Goal: Information Seeking & Learning: Find contact information

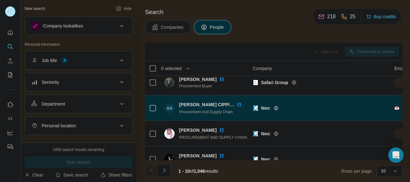
scroll to position [6, 0]
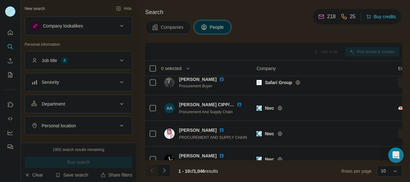
click at [254, 67] on th "Company" at bounding box center [322, 68] width 141 height 15
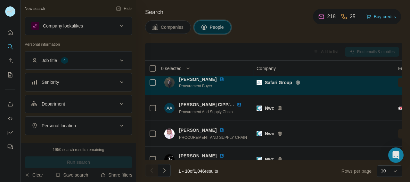
click at [253, 71] on td "[PERSON_NAME] Procurement Buyer" at bounding box center [206, 83] width 93 height 26
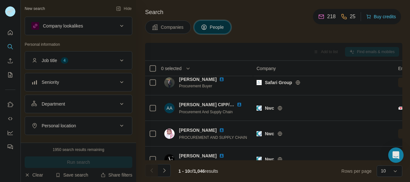
click at [252, 71] on th "People" at bounding box center [206, 68] width 92 height 15
drag, startPoint x: 252, startPoint y: 71, endPoint x: 260, endPoint y: 72, distance: 8.0
drag, startPoint x: 260, startPoint y: 72, endPoint x: 260, endPoint y: 22, distance: 49.3
click at [260, 22] on div "Companies People" at bounding box center [273, 26] width 257 height 13
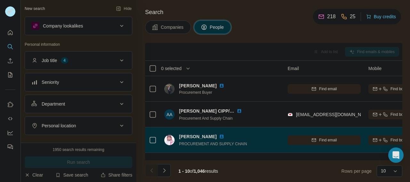
scroll to position [0, 0]
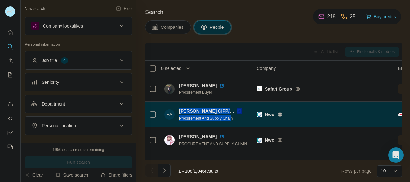
drag, startPoint x: 234, startPoint y: 118, endPoint x: 176, endPoint y: 117, distance: 58.2
click at [176, 117] on div "AA [PERSON_NAME] CIPP/CIPM Procurement And Supply Chain" at bounding box center [206, 114] width 85 height 13
drag, startPoint x: 176, startPoint y: 117, endPoint x: 241, endPoint y: 117, distance: 65.3
click at [241, 117] on div "Procurement And Supply Chain" at bounding box center [214, 118] width 70 height 6
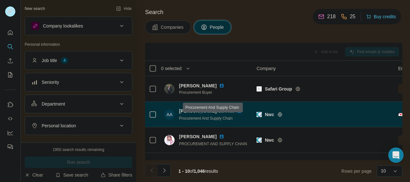
click at [236, 118] on div "Procurement And Supply Chain" at bounding box center [214, 118] width 70 height 6
click at [239, 111] on img at bounding box center [238, 110] width 5 height 5
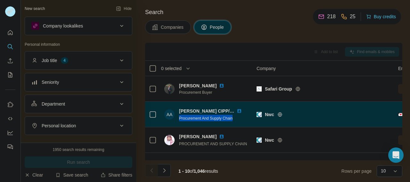
drag, startPoint x: 236, startPoint y: 118, endPoint x: 179, endPoint y: 123, distance: 57.5
click at [179, 123] on td "AA [PERSON_NAME] CIPP/CIPM Procurement And Supply Chain" at bounding box center [206, 115] width 93 height 26
copy span "Procurement And Supply Chain"
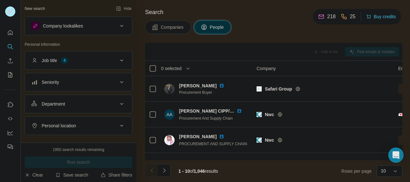
click at [260, 28] on div "Companies People" at bounding box center [273, 26] width 257 height 13
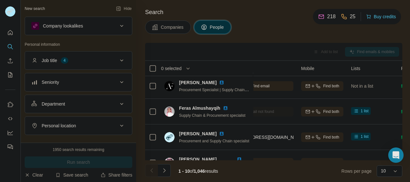
click at [88, 56] on button "Job title 4" at bounding box center [78, 60] width 107 height 15
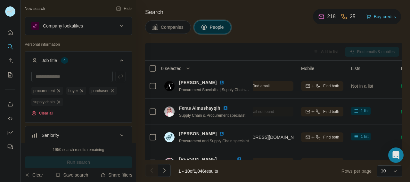
click at [88, 56] on button "Job title 4" at bounding box center [78, 62] width 107 height 18
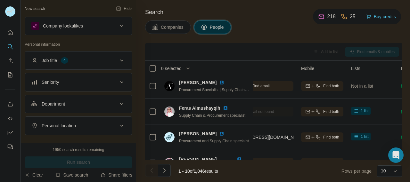
click at [88, 56] on button "Job title 4" at bounding box center [78, 60] width 107 height 15
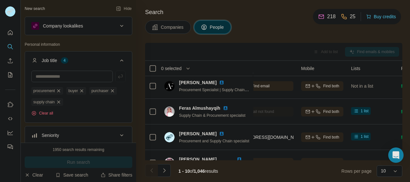
click at [89, 56] on button "Job title 4" at bounding box center [78, 62] width 107 height 18
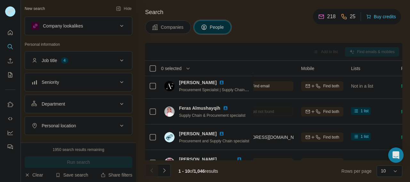
click at [94, 82] on div "Seniority" at bounding box center [74, 82] width 86 height 6
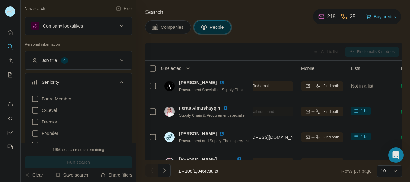
click at [94, 82] on div "Seniority" at bounding box center [74, 82] width 86 height 6
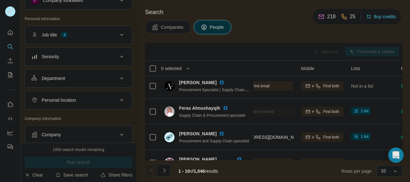
scroll to position [29, 0]
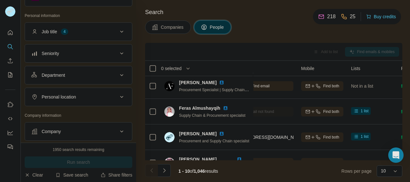
click at [101, 73] on div "Department" at bounding box center [74, 75] width 86 height 6
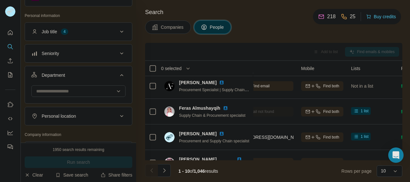
click at [101, 73] on div "Department" at bounding box center [74, 75] width 86 height 6
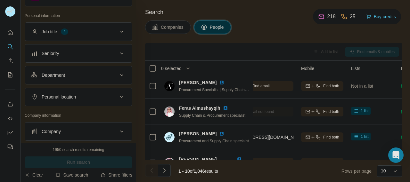
click at [102, 99] on div "Personal location" at bounding box center [74, 97] width 86 height 6
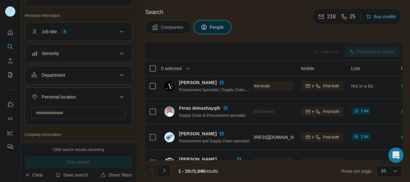
click at [102, 99] on div "Personal location" at bounding box center [74, 97] width 86 height 6
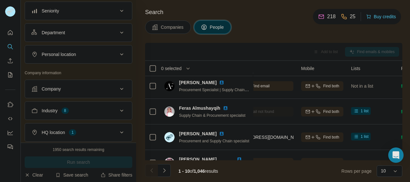
scroll to position [80, 0]
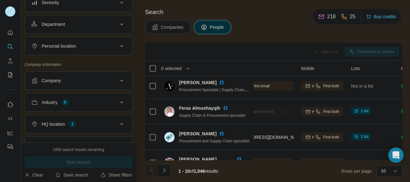
click at [102, 89] on div "Company" at bounding box center [79, 80] width 108 height 19
click at [111, 79] on div "Company" at bounding box center [74, 80] width 86 height 6
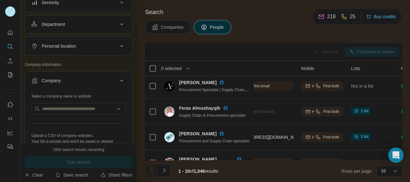
click at [111, 78] on div "Company" at bounding box center [74, 80] width 86 height 6
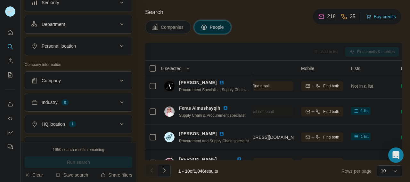
click at [111, 78] on div "Company" at bounding box center [74, 80] width 86 height 6
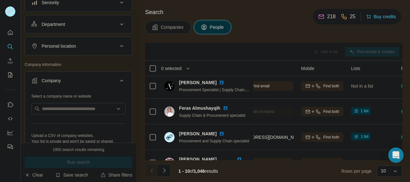
click at [111, 78] on div "Company" at bounding box center [74, 80] width 86 height 6
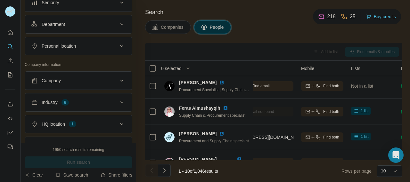
click at [114, 108] on button "Industry 8" at bounding box center [78, 102] width 107 height 15
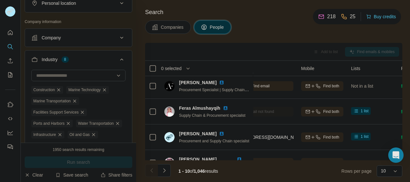
scroll to position [140, 0]
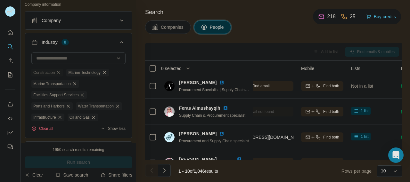
click at [57, 71] on div "Construction" at bounding box center [47, 73] width 32 height 8
click at [60, 74] on icon "button" at bounding box center [58, 72] width 3 height 3
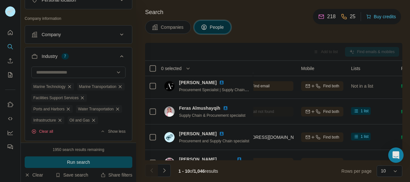
scroll to position [125, 0]
click at [76, 70] on input at bounding box center [75, 73] width 79 height 7
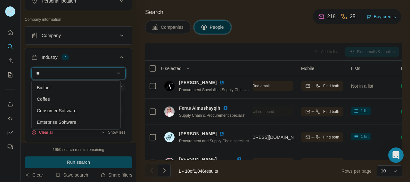
type input "*"
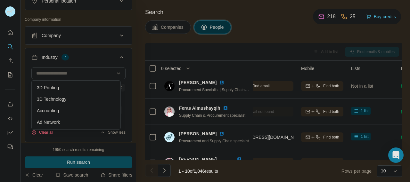
click at [93, 16] on div "Company lookalikes Personal information Job title 4 Seniority Department Person…" at bounding box center [79, 71] width 108 height 359
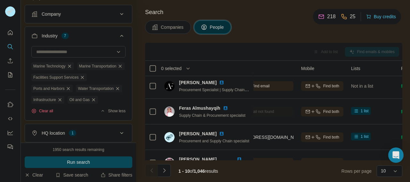
scroll to position [147, 0]
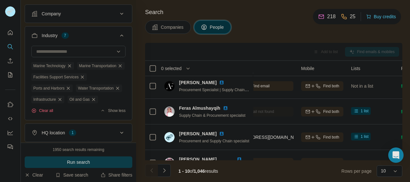
click at [80, 164] on span "Run search" at bounding box center [78, 162] width 23 height 6
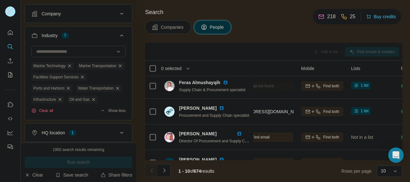
click at [118, 37] on icon at bounding box center [122, 36] width 8 height 8
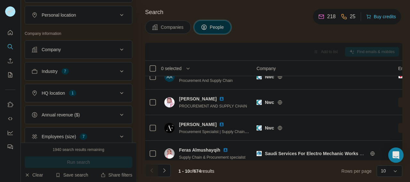
scroll to position [111, 0]
click at [70, 66] on button "Industry 7" at bounding box center [78, 70] width 107 height 15
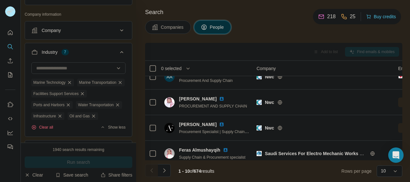
scroll to position [127, 0]
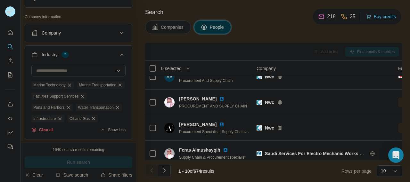
click at [93, 50] on button "Industry 7" at bounding box center [78, 56] width 107 height 18
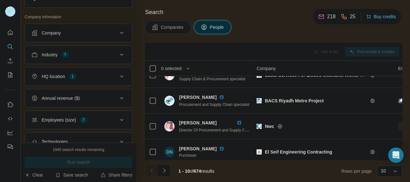
scroll to position [91, 0]
click at [118, 55] on icon at bounding box center [122, 55] width 8 height 8
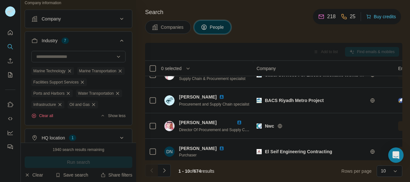
scroll to position [142, 0]
click at [116, 94] on icon "button" at bounding box center [117, 93] width 3 height 3
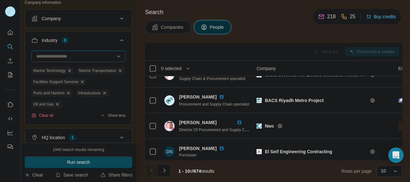
click at [101, 52] on div at bounding box center [75, 56] width 79 height 11
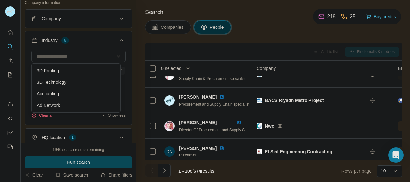
click at [116, 48] on button "Industry 6" at bounding box center [78, 42] width 107 height 18
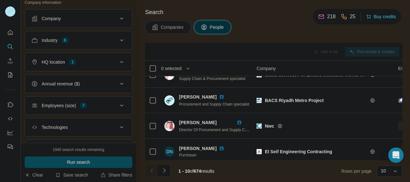
click at [111, 102] on button "Employees (size) 7" at bounding box center [78, 105] width 107 height 15
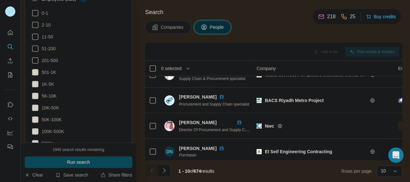
scroll to position [250, 0]
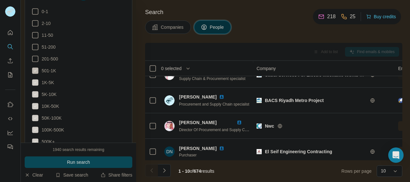
click at [35, 68] on icon at bounding box center [35, 71] width 6 height 6
click at [38, 81] on icon at bounding box center [35, 82] width 6 height 6
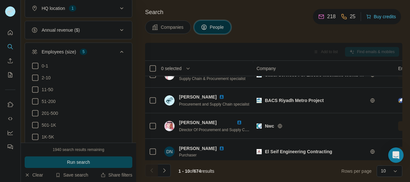
scroll to position [192, 0]
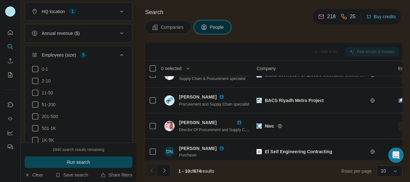
click at [118, 52] on icon at bounding box center [122, 55] width 8 height 8
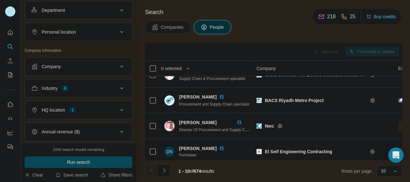
scroll to position [94, 0]
click at [110, 90] on div "Industry 6" at bounding box center [74, 88] width 86 height 6
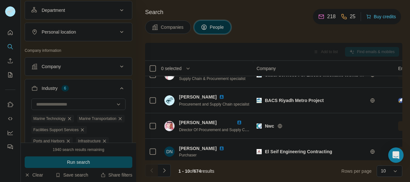
click at [110, 90] on div "Industry 6" at bounding box center [74, 88] width 86 height 6
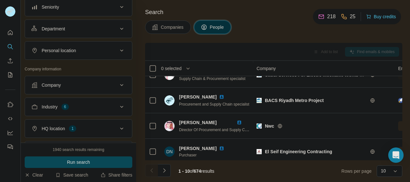
scroll to position [75, 0]
click at [110, 90] on button "Company" at bounding box center [78, 85] width 107 height 15
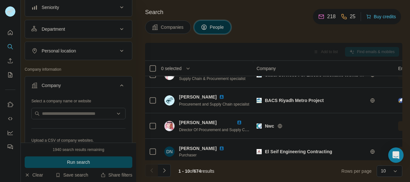
click at [110, 89] on button "Company" at bounding box center [78, 87] width 107 height 18
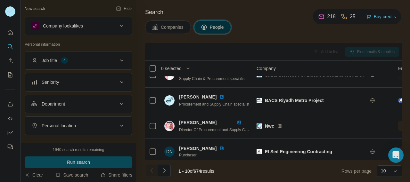
scroll to position [0, 0]
click at [118, 60] on icon at bounding box center [122, 60] width 8 height 8
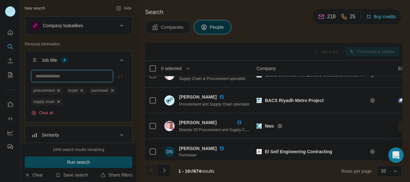
click at [91, 77] on input "text" at bounding box center [71, 76] width 81 height 12
click at [118, 62] on icon at bounding box center [122, 60] width 8 height 8
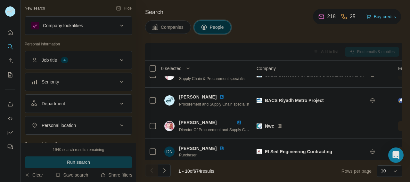
click at [113, 158] on button "Run search" at bounding box center [79, 162] width 108 height 12
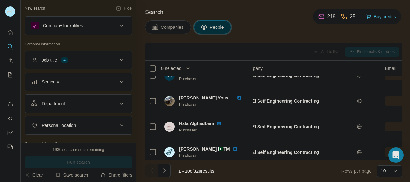
scroll to position [175, 0]
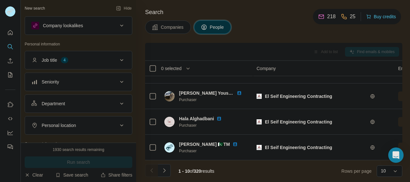
click at [166, 168] on icon "Navigate to next page" at bounding box center [164, 170] width 6 height 6
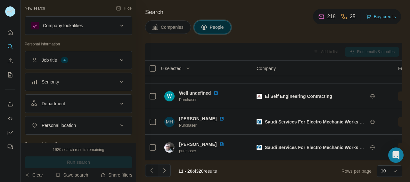
click at [164, 171] on icon "Navigate to next page" at bounding box center [164, 170] width 6 height 6
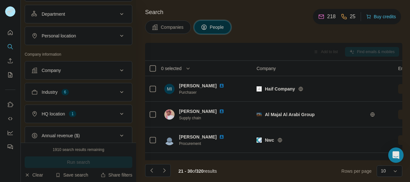
scroll to position [92, 0]
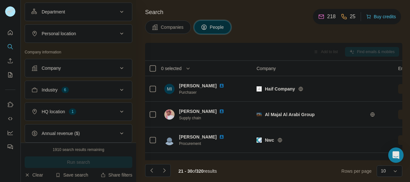
click at [103, 112] on div "HQ location 1" at bounding box center [74, 111] width 86 height 6
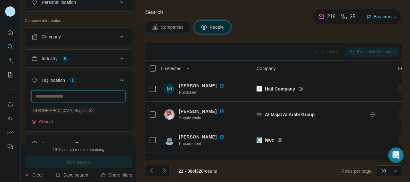
click at [73, 99] on input "text" at bounding box center [78, 97] width 94 height 12
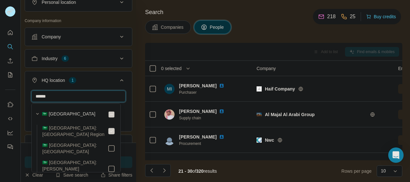
type input "*****"
click at [87, 117] on div "🇸🇦 [GEOGRAPHIC_DATA]" at bounding box center [78, 115] width 73 height 8
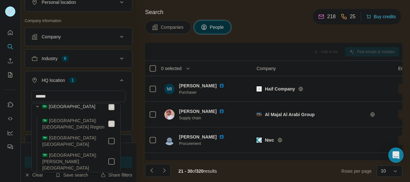
scroll to position [6, 0]
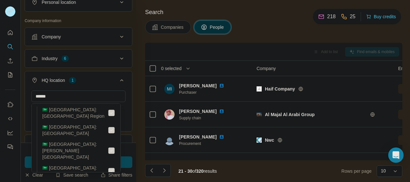
scroll to position [19, 0]
click at [103, 83] on div "HQ location 1" at bounding box center [74, 80] width 86 height 6
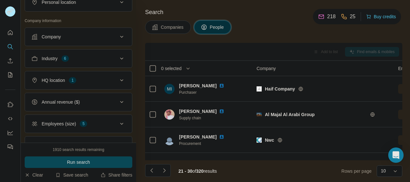
click at [103, 81] on div "HQ location 1" at bounding box center [74, 80] width 86 height 6
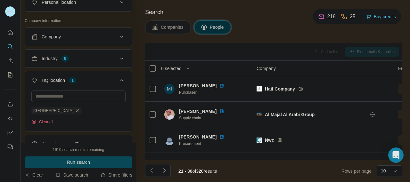
click at [102, 77] on div "HQ location 1" at bounding box center [74, 80] width 86 height 6
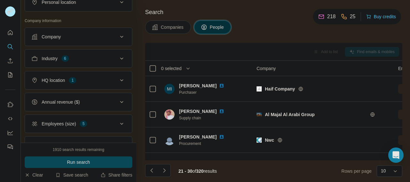
click at [102, 124] on div "Employees (size) 5" at bounding box center [74, 124] width 86 height 6
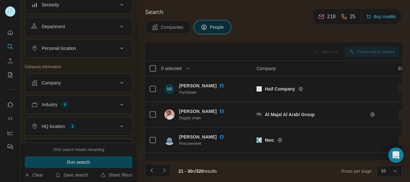
scroll to position [77, 0]
click at [105, 108] on div "Industry 6" at bounding box center [74, 105] width 86 height 6
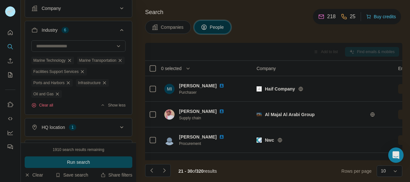
scroll to position [152, 0]
click at [107, 85] on icon "button" at bounding box center [104, 82] width 5 height 5
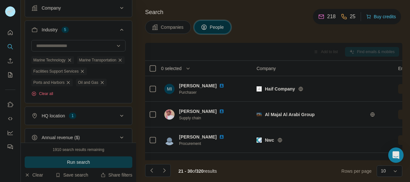
click at [87, 158] on button "Run search" at bounding box center [79, 162] width 108 height 12
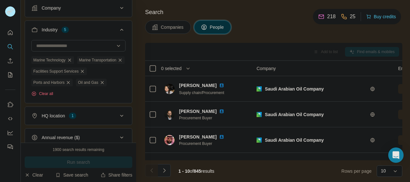
click at [166, 171] on icon "Navigate to next page" at bounding box center [164, 170] width 6 height 6
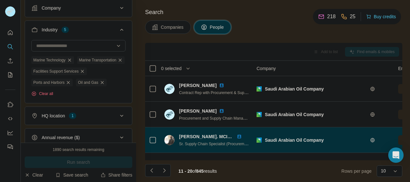
scroll to position [175, 0]
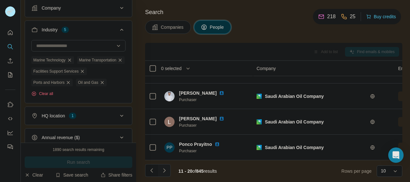
click at [164, 176] on button "Navigate to next page" at bounding box center [164, 170] width 13 height 13
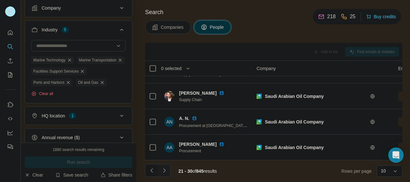
click at [162, 174] on button "Navigate to next page" at bounding box center [164, 170] width 13 height 13
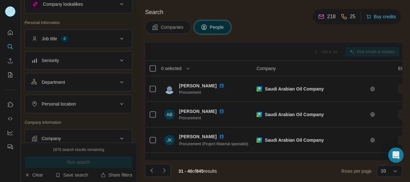
scroll to position [21, 0]
click at [91, 102] on div "Personal location" at bounding box center [74, 104] width 86 height 6
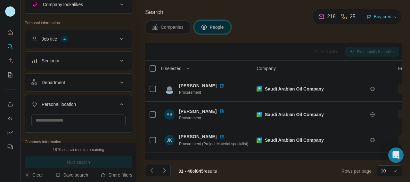
click at [91, 102] on div "Personal location" at bounding box center [74, 104] width 86 height 6
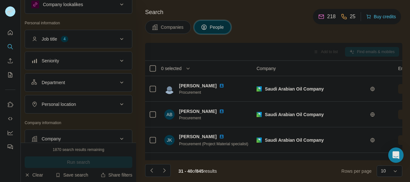
click at [91, 102] on div "Personal location" at bounding box center [74, 104] width 86 height 6
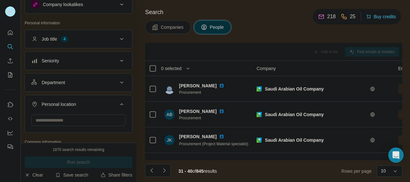
click at [91, 102] on div "Personal location" at bounding box center [74, 104] width 86 height 6
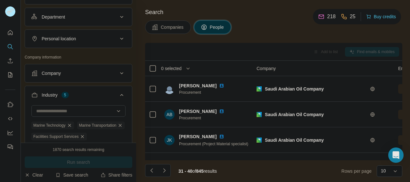
scroll to position [91, 0]
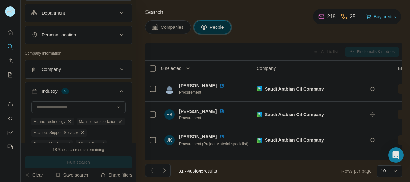
click at [87, 68] on div "Company" at bounding box center [74, 69] width 86 height 6
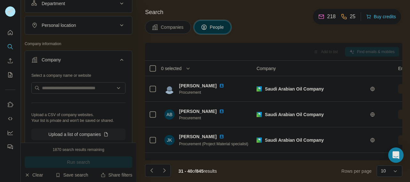
click at [98, 59] on div "Company" at bounding box center [74, 60] width 86 height 6
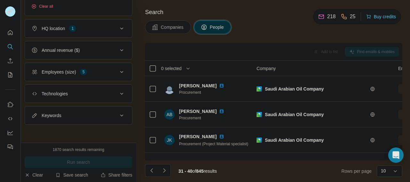
scroll to position [252, 0]
click at [100, 124] on div "Keywords" at bounding box center [79, 115] width 108 height 19
click at [108, 113] on div "Keywords" at bounding box center [74, 115] width 86 height 6
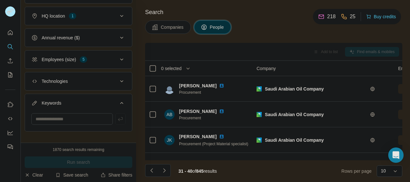
scroll to position [271, 0]
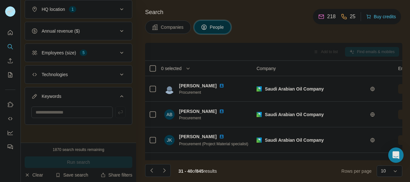
click at [119, 95] on icon at bounding box center [122, 96] width 8 height 8
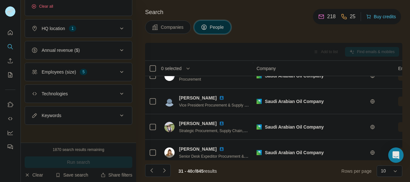
scroll to position [175, 0]
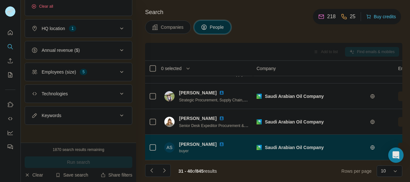
drag, startPoint x: 209, startPoint y: 160, endPoint x: 268, endPoint y: 152, distance: 59.8
click at [268, 152] on div "Add to list Find emails & mobiles 0 selected People Company Email Mobile Lists …" at bounding box center [273, 112] width 257 height 139
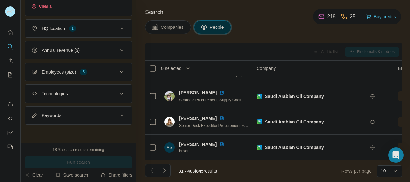
drag, startPoint x: 268, startPoint y: 152, endPoint x: 263, endPoint y: 36, distance: 116.3
click at [263, 36] on div "Search Companies People Add to list Find emails & mobiles 0 selected People Com…" at bounding box center [273, 91] width 274 height 182
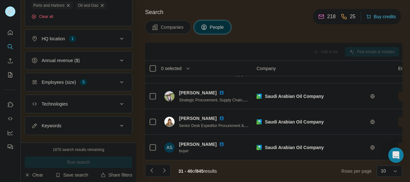
scroll to position [229, 0]
click at [105, 42] on div "HQ location 1" at bounding box center [74, 39] width 86 height 6
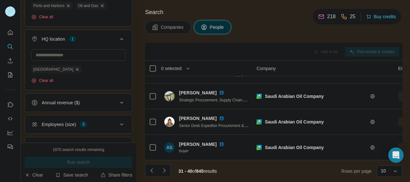
click at [108, 42] on div "HQ location 1" at bounding box center [74, 39] width 86 height 6
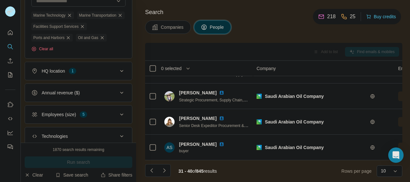
scroll to position [197, 0]
click at [101, 42] on div "Oil and Gas" at bounding box center [91, 38] width 30 height 8
click at [103, 41] on icon "button" at bounding box center [102, 38] width 5 height 5
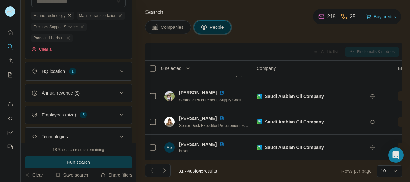
click at [87, 162] on span "Run search" at bounding box center [78, 162] width 23 height 6
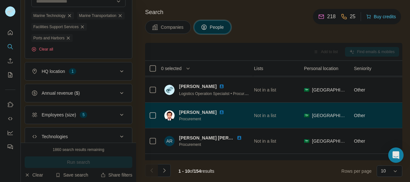
scroll to position [76, 275]
click at [304, 117] on span "🇸🇦" at bounding box center [305, 115] width 5 height 6
click at [322, 113] on span "[GEOGRAPHIC_DATA]" at bounding box center [328, 115] width 34 height 6
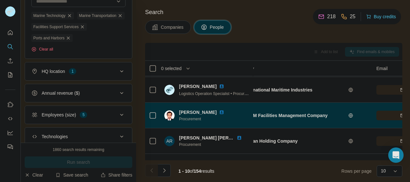
scroll to position [76, 0]
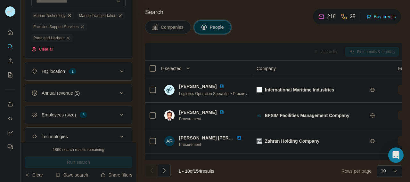
drag, startPoint x: 275, startPoint y: 119, endPoint x: 243, endPoint y: 42, distance: 84.3
click at [243, 42] on div "Search Companies People Add to list Find emails & mobiles 0 selected People Com…" at bounding box center [273, 91] width 274 height 182
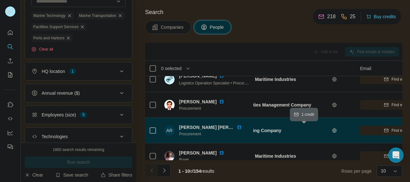
scroll to position [86, 0]
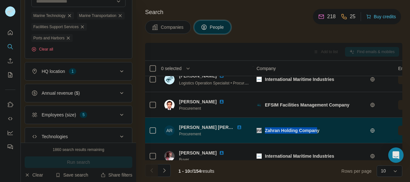
drag, startPoint x: 318, startPoint y: 132, endPoint x: 265, endPoint y: 128, distance: 53.6
click at [265, 128] on span "Zahran Holding Company" at bounding box center [292, 130] width 54 height 5
drag, startPoint x: 265, startPoint y: 128, endPoint x: 258, endPoint y: 131, distance: 7.9
click at [258, 131] on img at bounding box center [258, 130] width 5 height 5
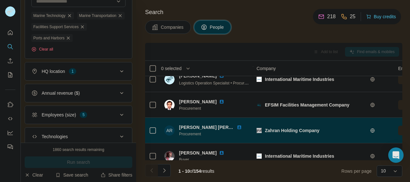
click at [324, 131] on div "Zahran Holding Company" at bounding box center [316, 130] width 102 height 6
drag, startPoint x: 322, startPoint y: 131, endPoint x: 264, endPoint y: 129, distance: 57.3
click at [264, 129] on div "Zahran Holding Company" at bounding box center [323, 130] width 134 height 6
copy span "Zahran Holding Company"
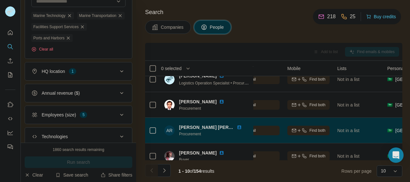
scroll to position [86, 192]
click at [305, 130] on div "Find both" at bounding box center [307, 131] width 42 height 6
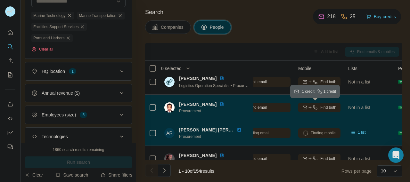
scroll to position [84, 184]
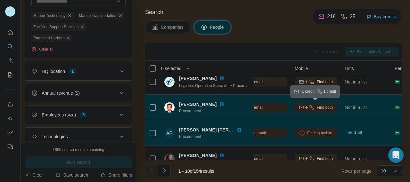
click at [302, 107] on icon "button" at bounding box center [301, 107] width 5 height 5
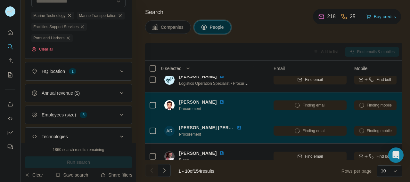
scroll to position [86, 125]
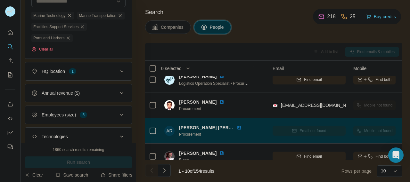
click at [275, 46] on div "Add to list Find emails & mobiles" at bounding box center [273, 52] width 257 height 18
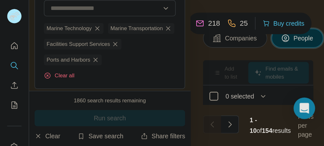
scroll to position [86, 122]
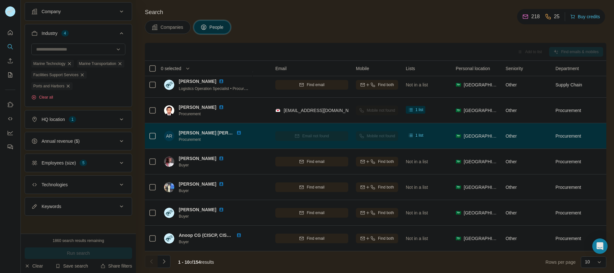
drag, startPoint x: 351, startPoint y: 1, endPoint x: 385, endPoint y: 38, distance: 51.2
click at [385, 38] on div "Search Companies People Add to list Find emails & mobiles 0 selected People Com…" at bounding box center [375, 136] width 478 height 273
click at [343, 17] on div "Search Companies People Add to list Find emails & mobiles 0 selected People Com…" at bounding box center [375, 136] width 478 height 273
click at [409, 30] on div "Companies People" at bounding box center [376, 26] width 462 height 13
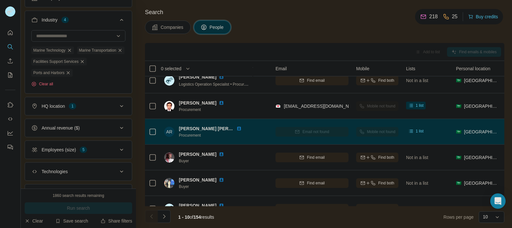
drag, startPoint x: 476, startPoint y: 3, endPoint x: 319, endPoint y: 32, distance: 159.2
click at [319, 32] on div "Companies People" at bounding box center [324, 26] width 359 height 13
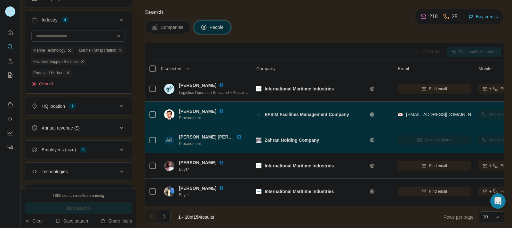
drag, startPoint x: 449, startPoint y: 113, endPoint x: 455, endPoint y: 111, distance: 6.9
click at [409, 111] on div "[EMAIL_ADDRESS][DOMAIN_NAME]" at bounding box center [434, 114] width 73 height 18
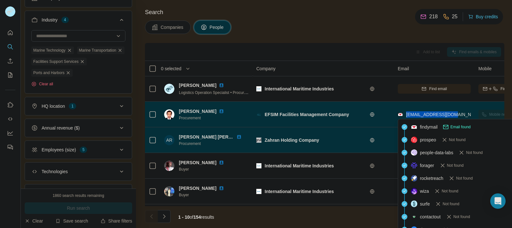
drag, startPoint x: 455, startPoint y: 111, endPoint x: 405, endPoint y: 113, distance: 50.3
click at [405, 113] on div "[EMAIL_ADDRESS][DOMAIN_NAME]" at bounding box center [434, 114] width 73 height 18
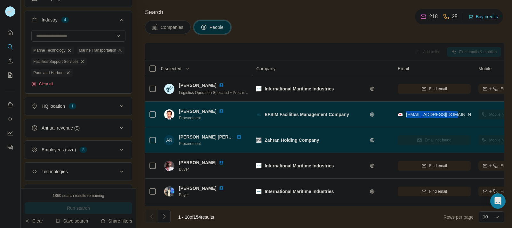
copy span "[EMAIL_ADDRESS][DOMAIN_NAME]"
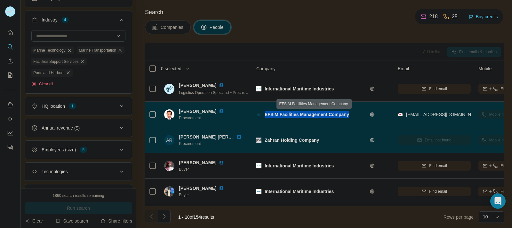
drag, startPoint x: 349, startPoint y: 115, endPoint x: 265, endPoint y: 114, distance: 84.8
click at [265, 114] on span "EFSIM Facilities Management Company" at bounding box center [307, 114] width 84 height 5
copy span "EFSIM Facilities Management Company"
drag, startPoint x: 217, startPoint y: 110, endPoint x: 179, endPoint y: 111, distance: 38.4
click at [179, 111] on div "[PERSON_NAME]" at bounding box center [205, 111] width 53 height 6
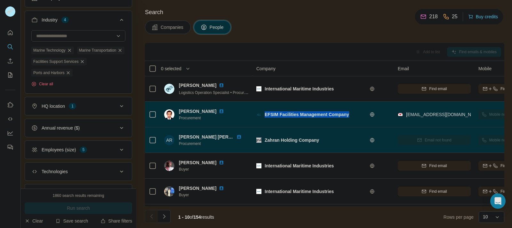
copy span "[PERSON_NAME]"
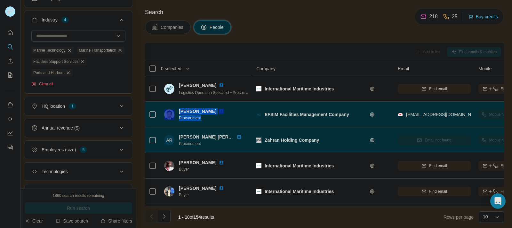
drag, startPoint x: 203, startPoint y: 116, endPoint x: 175, endPoint y: 117, distance: 27.5
click at [175, 117] on div "[PERSON_NAME] Procurement" at bounding box center [198, 114] width 68 height 13
drag, startPoint x: 175, startPoint y: 117, endPoint x: 202, endPoint y: 116, distance: 27.2
click at [202, 116] on span "Procurement" at bounding box center [205, 118] width 53 height 6
drag, startPoint x: 202, startPoint y: 116, endPoint x: 178, endPoint y: 118, distance: 24.1
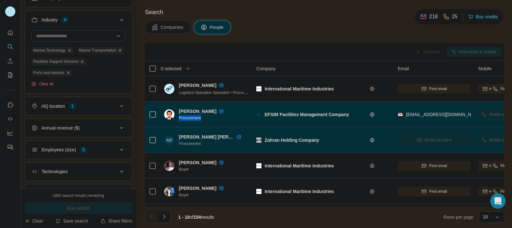
click at [178, 118] on div "[PERSON_NAME] Procurement" at bounding box center [198, 114] width 68 height 13
copy span "Procurement"
click at [221, 113] on img at bounding box center [221, 110] width 5 height 5
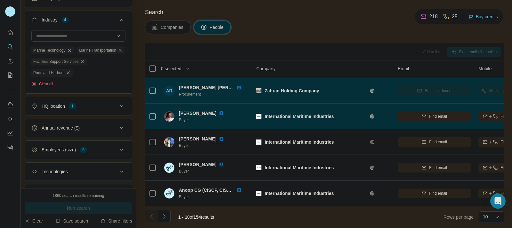
scroll to position [130, 0]
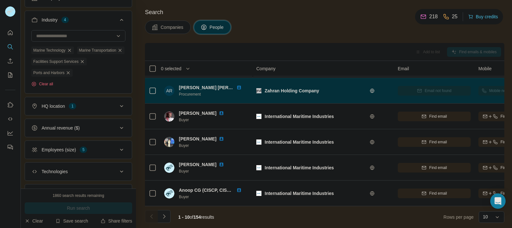
click at [164, 182] on button "Navigate to next page" at bounding box center [164, 216] width 13 height 13
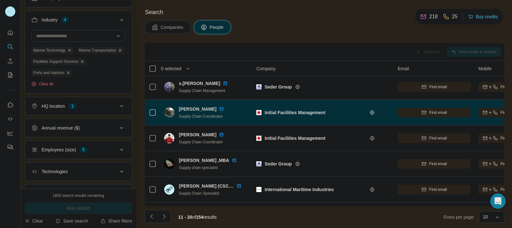
scroll to position [26, 0]
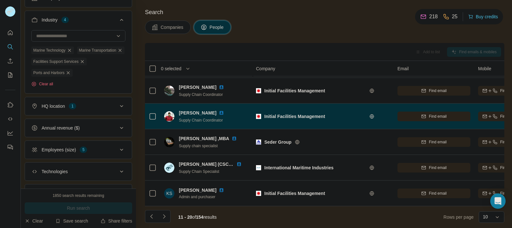
scroll to position [130, 0]
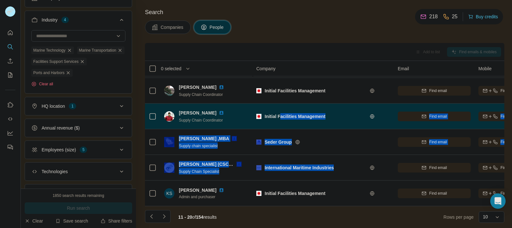
drag, startPoint x: 336, startPoint y: 161, endPoint x: 281, endPoint y: 115, distance: 71.8
click at [0, 0] on tbody "Haya Alnujeam, CPP/CPPM Buyer International Maritime Industries Find email Find…" at bounding box center [0, 0] width 0 height 0
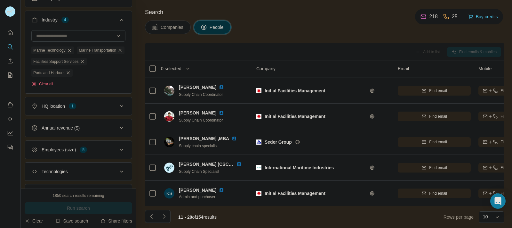
drag, startPoint x: 281, startPoint y: 115, endPoint x: 295, endPoint y: 15, distance: 100.2
click at [295, 15] on h4 "Search" at bounding box center [324, 12] width 359 height 9
click at [113, 157] on button "Employees (size) 5" at bounding box center [78, 149] width 107 height 15
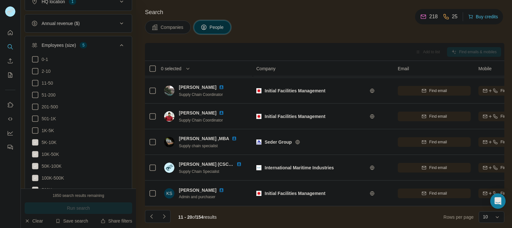
scroll to position [265, 0]
click at [114, 56] on button "Employees (size) 5" at bounding box center [78, 48] width 107 height 18
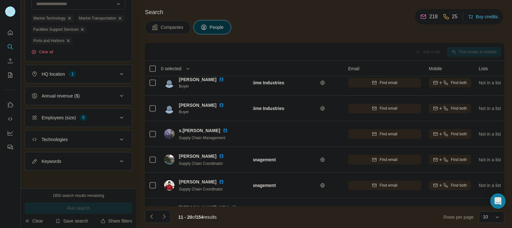
scroll to position [58, 0]
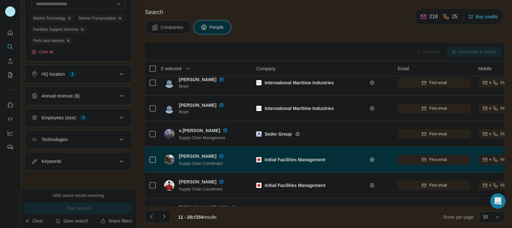
click at [265, 157] on span "Initial Facilities Management" at bounding box center [295, 159] width 61 height 5
click at [273, 158] on span "Initial Facilities Management" at bounding box center [295, 159] width 61 height 5
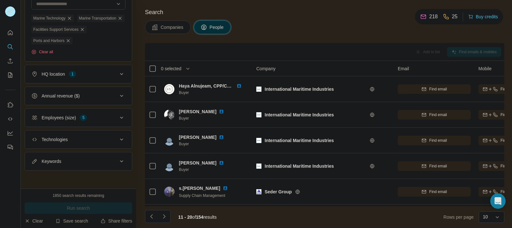
scroll to position [0, 0]
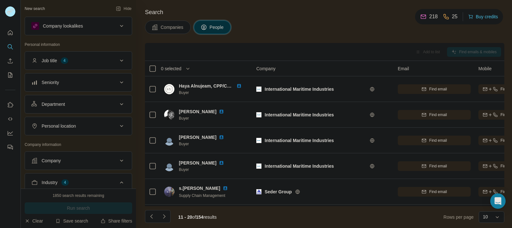
click at [79, 26] on div "Company lookalikes" at bounding box center [63, 26] width 40 height 6
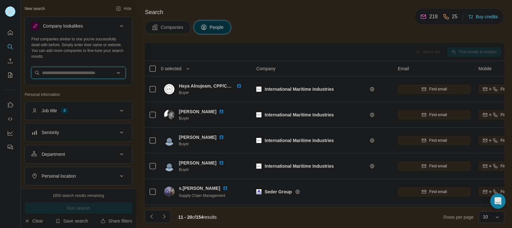
click at [78, 69] on input "text" at bounding box center [78, 73] width 94 height 12
click at [77, 69] on input "text" at bounding box center [78, 73] width 94 height 12
click at [276, 26] on div "Companies People" at bounding box center [324, 26] width 359 height 13
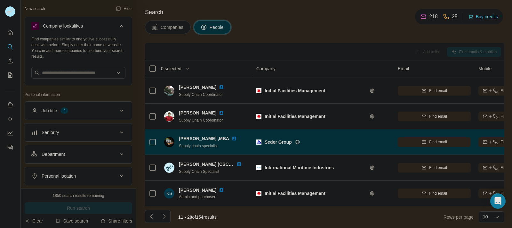
scroll to position [130, 0]
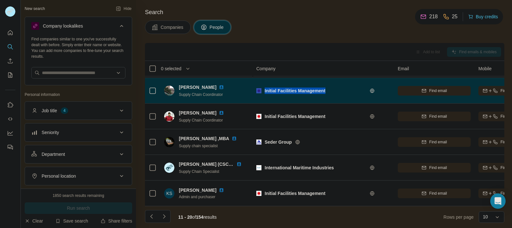
drag, startPoint x: 328, startPoint y: 85, endPoint x: 257, endPoint y: 95, distance: 71.6
click at [257, 95] on div "Initial Facilities Management" at bounding box center [323, 91] width 134 height 18
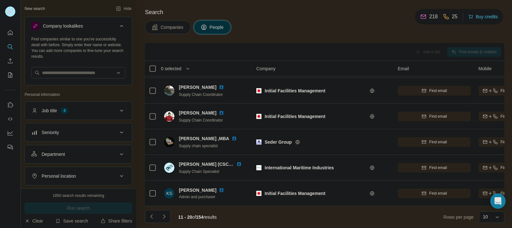
drag, startPoint x: 257, startPoint y: 95, endPoint x: 315, endPoint y: 12, distance: 101.0
click at [315, 12] on h4 "Search" at bounding box center [324, 12] width 359 height 9
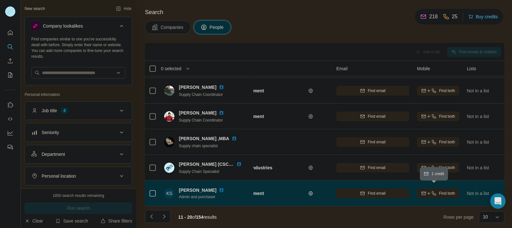
scroll to position [130, 62]
click at [421, 190] on icon "button" at bounding box center [423, 192] width 5 height 5
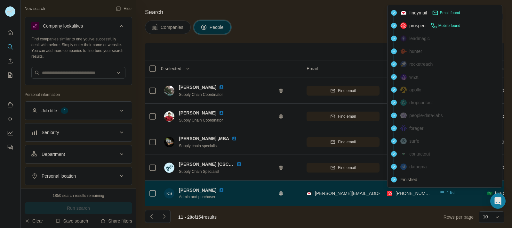
scroll to position [130, 91]
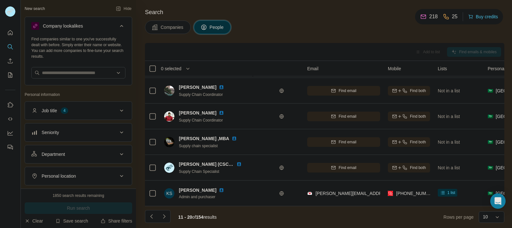
click at [399, 31] on div "Companies People" at bounding box center [324, 26] width 359 height 13
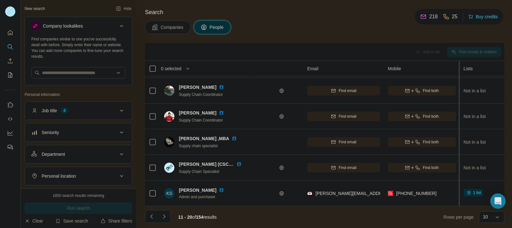
drag, startPoint x: 431, startPoint y: 68, endPoint x: 460, endPoint y: 67, distance: 28.8
click at [0, 0] on tr "0 selected People Company Email Mobile Lists Personal location Seniority Depart…" at bounding box center [0, 0] width 0 height 0
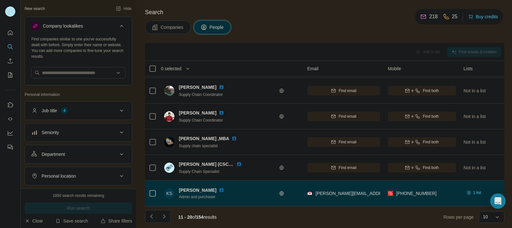
click at [432, 189] on div "+966564186367" at bounding box center [422, 193] width 68 height 18
drag, startPoint x: 432, startPoint y: 189, endPoint x: 422, endPoint y: 194, distance: 11.0
click at [422, 194] on div "+966564186367" at bounding box center [422, 193] width 68 height 18
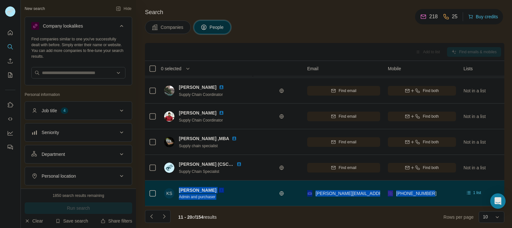
drag, startPoint x: 442, startPoint y: 187, endPoint x: 175, endPoint y: 187, distance: 266.9
click at [0, 0] on tr "KS Khuram Shahzad Admin and purchaser Initial Facilities Management khuram.shah…" at bounding box center [0, 0] width 0 height 0
copy tr "Khuram Shahzad Admin and purchaser Initial Facilities Management khuram.shahzad…"
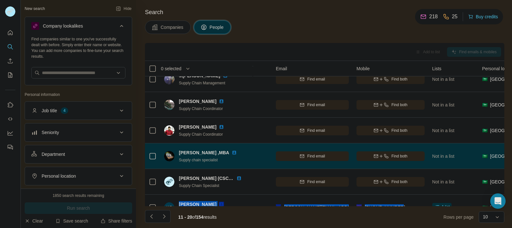
scroll to position [112, 122]
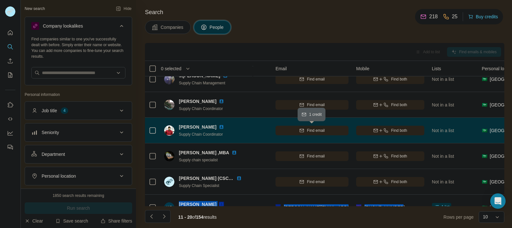
click at [320, 131] on span "Find email" at bounding box center [316, 130] width 18 height 6
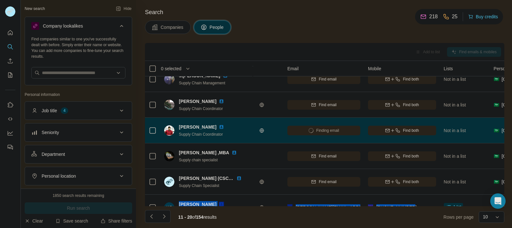
scroll to position [112, 0]
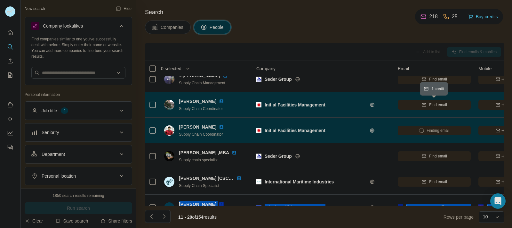
click at [445, 108] on button "Find email" at bounding box center [434, 105] width 73 height 10
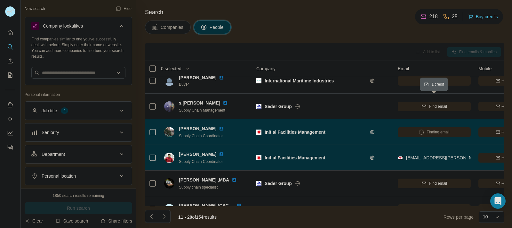
scroll to position [85, 0]
click at [453, 103] on button "Find email" at bounding box center [434, 106] width 73 height 10
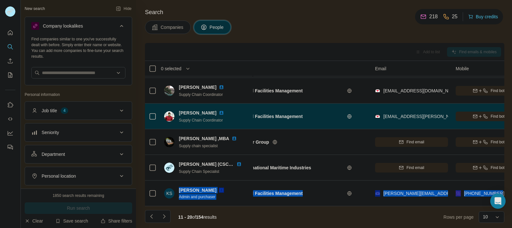
scroll to position [130, 24]
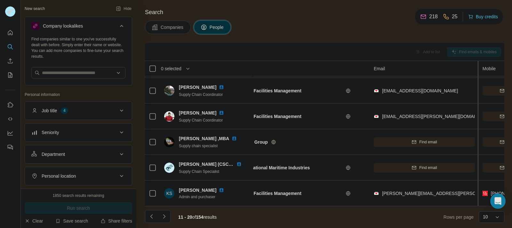
drag, startPoint x: 450, startPoint y: 66, endPoint x: 479, endPoint y: 66, distance: 28.8
click at [0, 0] on tr "0 selected People Company Email Mobile Lists Personal location Seniority Depart…" at bounding box center [0, 0] width 0 height 0
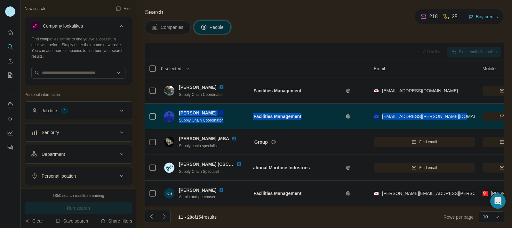
drag, startPoint x: 462, startPoint y: 111, endPoint x: 173, endPoint y: 109, distance: 288.3
click at [0, 0] on tr "Noman Mohammad Supply Chain Coordinator Initial Facilities Management noman.moh…" at bounding box center [0, 0] width 0 height 0
copy tr "Noman Mohammad Supply Chain Coordinator Initial Facilities Management noman.moh…"
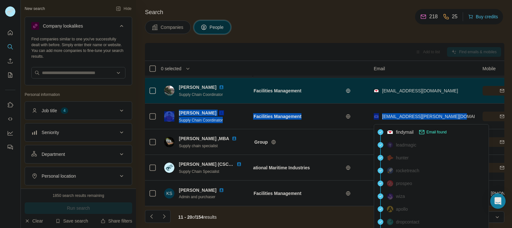
scroll to position [98, 24]
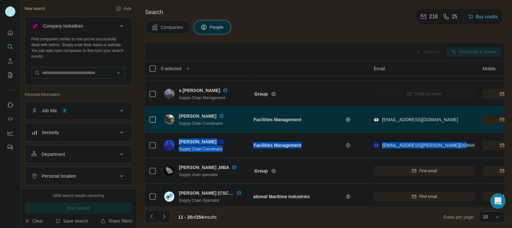
drag, startPoint x: 455, startPoint y: 119, endPoint x: 180, endPoint y: 118, distance: 275.8
click at [0, 0] on tr "Hessa Aldossary Supply Chain Coordinator Initial Facilities Management hessa.al…" at bounding box center [0, 0] width 0 height 0
copy tr "Hessa Aldossary Supply Chain Coordinator Initial Facilities Management hessa.al…"
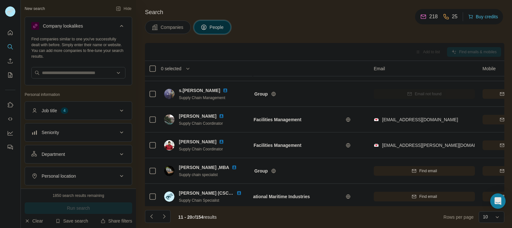
click at [307, 42] on div "Search Companies People Add to list Find emails & mobiles 0 selected People Com…" at bounding box center [324, 114] width 376 height 228
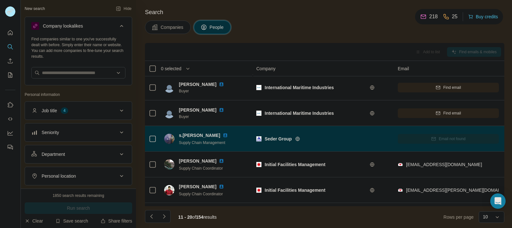
scroll to position [130, 5]
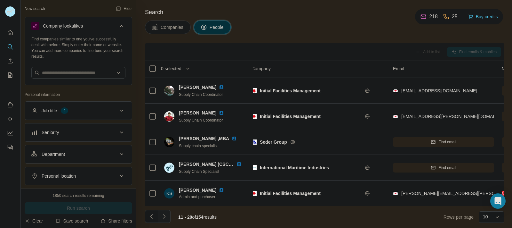
click at [163, 217] on icon "Navigate to next page" at bounding box center [164, 216] width 6 height 6
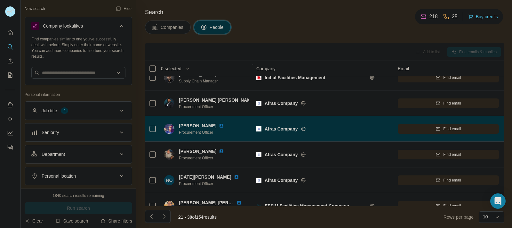
scroll to position [85, 0]
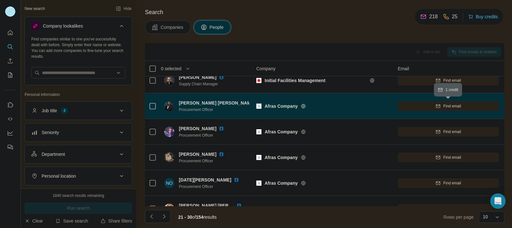
click at [429, 103] on div "Find email" at bounding box center [448, 106] width 101 height 6
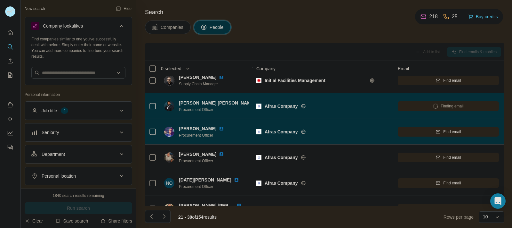
click at [436, 132] on icon "button" at bounding box center [438, 131] width 5 height 5
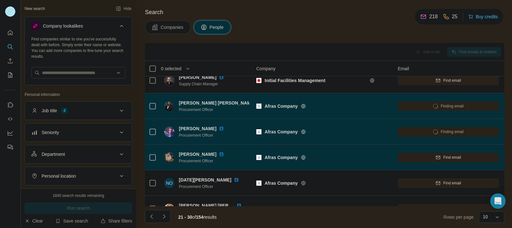
click at [438, 157] on icon "button" at bounding box center [438, 157] width 5 height 5
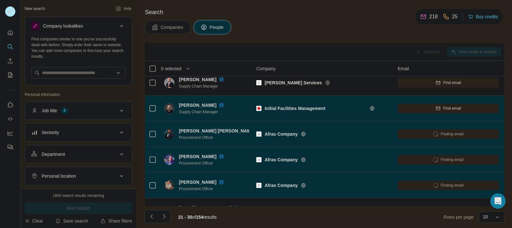
scroll to position [37, 0]
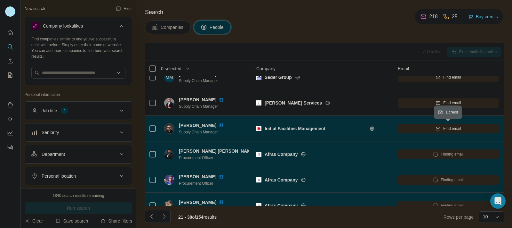
click at [428, 129] on div "Find email" at bounding box center [448, 128] width 101 height 6
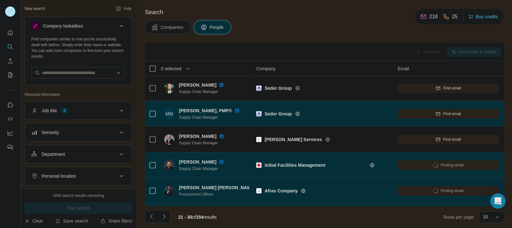
scroll to position [0, 0]
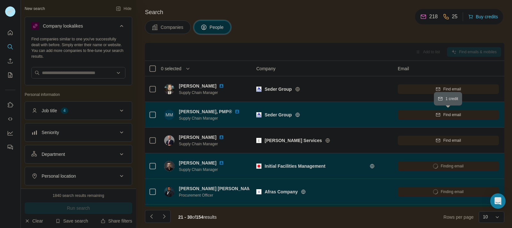
click at [426, 115] on div "Find email" at bounding box center [448, 115] width 101 height 6
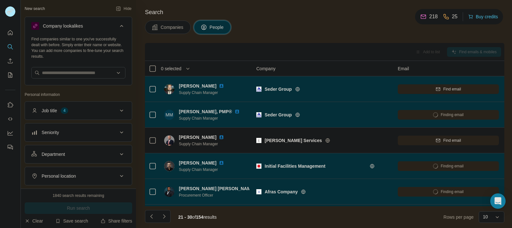
click at [426, 88] on div "Find email" at bounding box center [448, 89] width 101 height 6
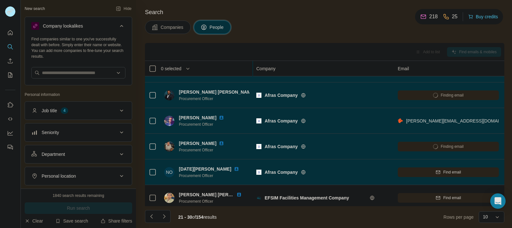
scroll to position [130, 0]
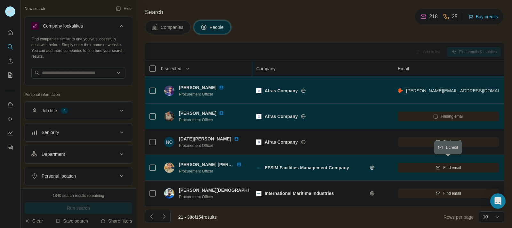
click at [415, 164] on div "Find email" at bounding box center [448, 167] width 101 height 6
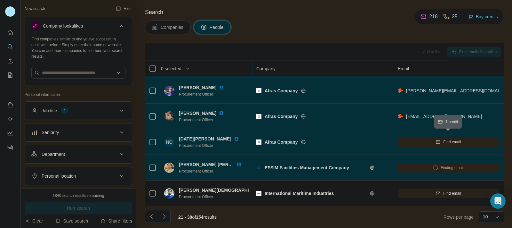
drag, startPoint x: 431, startPoint y: 137, endPoint x: 444, endPoint y: 139, distance: 12.3
click at [444, 139] on span "Find email" at bounding box center [452, 142] width 18 height 6
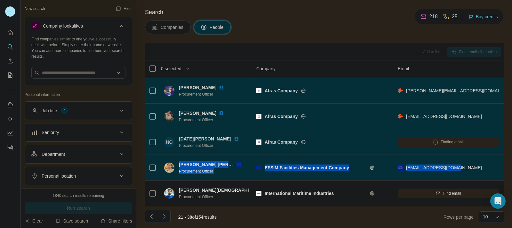
drag, startPoint x: 458, startPoint y: 161, endPoint x: 179, endPoint y: 160, distance: 279.0
click at [0, 0] on tr "Mohammed irshad ahmed khan Procurement Officer EFSIM Facilities Management Comp…" at bounding box center [0, 0] width 0 height 0
copy tr "Mohammed irshad ahmed khan Procurement Officer EFSIM Facilities Management Comp…"
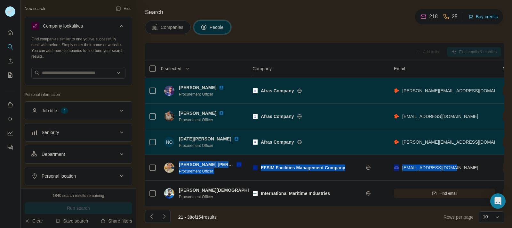
scroll to position [130, 5]
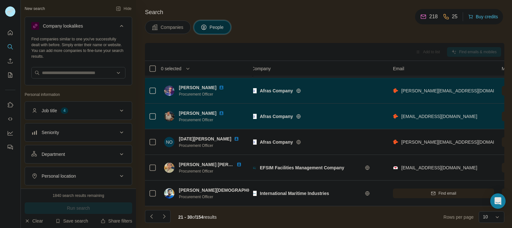
click at [352, 33] on div "Companies People" at bounding box center [324, 26] width 359 height 13
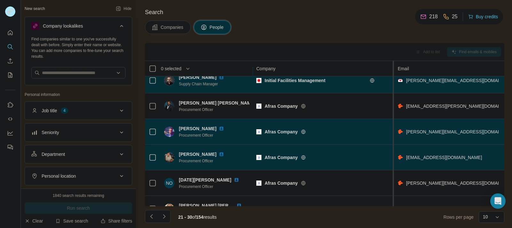
scroll to position [130, 0]
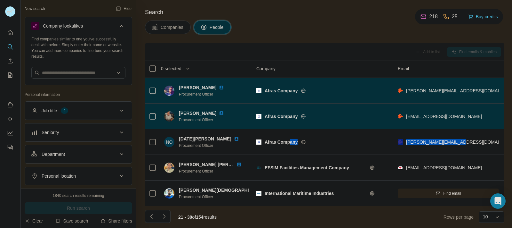
drag, startPoint x: 459, startPoint y: 139, endPoint x: 290, endPoint y: 140, distance: 169.0
click at [0, 0] on tr "NO Noel Ordonez Procurement Officer Afras Company n.ordonez@afras.com.sa Find b…" at bounding box center [0, 0] width 0 height 0
drag, startPoint x: 290, startPoint y: 140, endPoint x: 333, endPoint y: 29, distance: 118.7
click at [333, 29] on div "Companies People" at bounding box center [324, 26] width 359 height 13
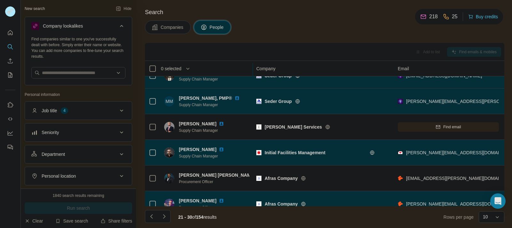
scroll to position [0, 0]
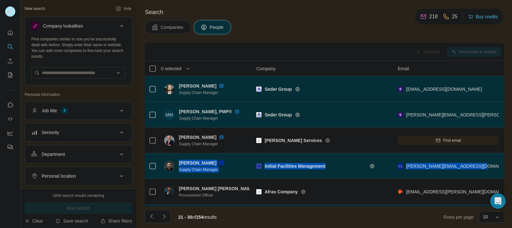
drag, startPoint x: 482, startPoint y: 166, endPoint x: 178, endPoint y: 162, distance: 304.0
click at [0, 0] on tr "Muhammad Inam Supply Chain Manager Initial Facilities Management muhammad.inam@…" at bounding box center [0, 0] width 0 height 0
copy tr "Muhammad Inam Supply Chain Manager Initial Facilities Management muhammad.inam@…"
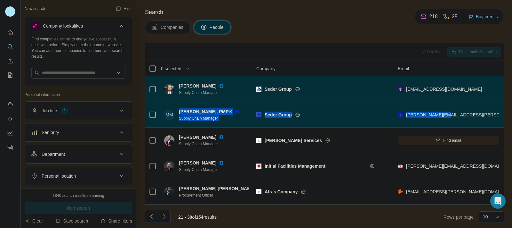
drag, startPoint x: 449, startPoint y: 114, endPoint x: 179, endPoint y: 108, distance: 269.8
click at [0, 0] on tr "MM Mohamed Magdy, PMP® Supply Chain Manager Seder Group mohamed@seder.sa Find b…" at bounding box center [0, 0] width 0 height 0
copy tr "Mohamed Magdy, PMP® Supply Chain Manager Seder Group mohamed@seder.sa"
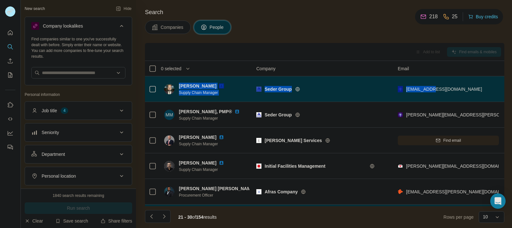
drag, startPoint x: 437, startPoint y: 89, endPoint x: 180, endPoint y: 87, distance: 257.6
click at [0, 0] on tr "Ali Ansary Supply Chain Manager Seder Group aa@seder.sa Find both 1 list 🇸🇦 Sau…" at bounding box center [0, 0] width 0 height 0
copy tr "Ali Ansary Supply Chain Manager Seder Group aa@seder.sa"
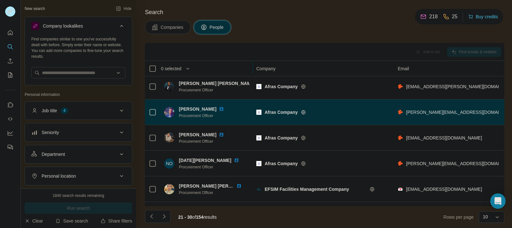
scroll to position [130, 0]
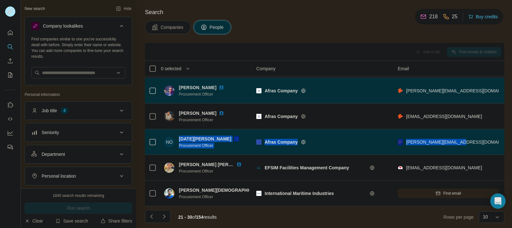
drag, startPoint x: 459, startPoint y: 137, endPoint x: 178, endPoint y: 136, distance: 280.6
click at [0, 0] on tr "NO Noel Ordonez Procurement Officer Afras Company n.ordonez@afras.com.sa Find b…" at bounding box center [0, 0] width 0 height 0
copy tr "Noel Ordonez Procurement Officer Afras Company n.ordonez@afras.com.sa"
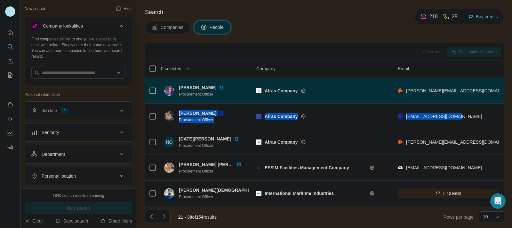
drag, startPoint x: 458, startPoint y: 111, endPoint x: 177, endPoint y: 108, distance: 280.7
click at [0, 0] on tr "Ahmed Sherif Procurement Officer Afras Company a.sherif@afras.com.sa Find both …" at bounding box center [0, 0] width 0 height 0
copy tr "Ahmed Sherif Procurement Officer Afras Company a.sherif@afras.com.sa"
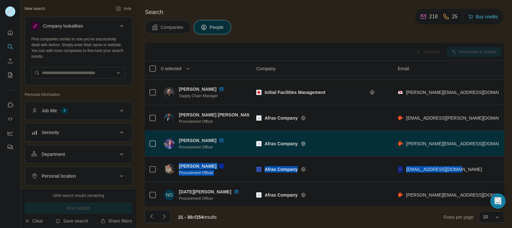
scroll to position [73, 0]
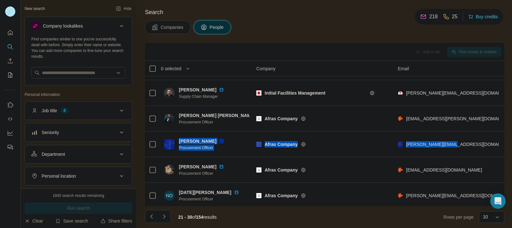
drag, startPoint x: 455, startPoint y: 142, endPoint x: 173, endPoint y: 140, distance: 281.6
click at [0, 0] on tr "Ahmed Saed Procurement Officer Afras Company a.saed@afras.com.sa Find both 1 li…" at bounding box center [0, 0] width 0 height 0
copy tr "Ahmed Saed Procurement Officer Afras Company a.saed@afras.com.sa"
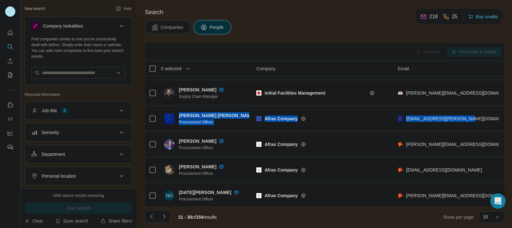
drag, startPoint x: 468, startPoint y: 118, endPoint x: 176, endPoint y: 116, distance: 291.5
click at [0, 0] on tr "Ahmed Alaa aldin Procurement Officer Afras Company a.alaa-aldin@afras.com.sa Fi…" at bounding box center [0, 0] width 0 height 0
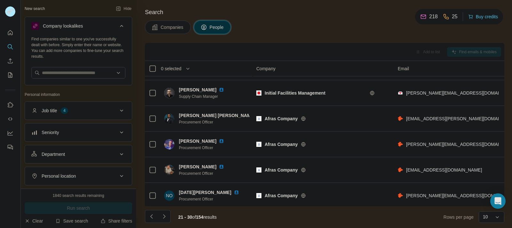
click at [309, 28] on div "Companies People" at bounding box center [324, 26] width 359 height 13
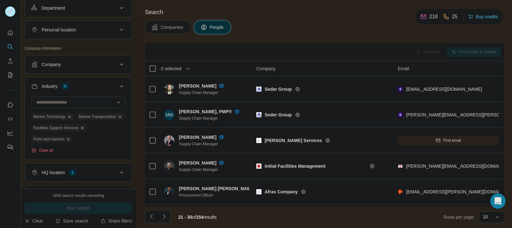
scroll to position [147, 0]
click at [78, 130] on span "Facilities Support Services" at bounding box center [55, 127] width 45 height 6
click at [85, 130] on icon "button" at bounding box center [82, 126] width 5 height 5
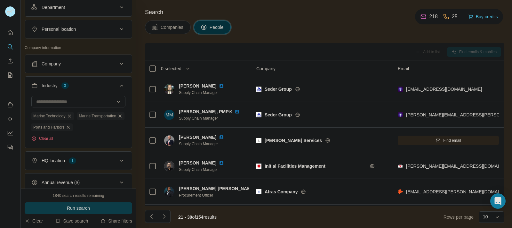
click at [91, 206] on button "Run search" at bounding box center [79, 208] width 108 height 12
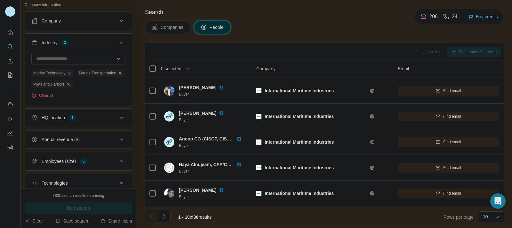
scroll to position [190, 0]
click at [163, 214] on icon "Navigate to next page" at bounding box center [164, 216] width 2 height 4
click at [159, 217] on button "Navigate to next page" at bounding box center [164, 216] width 13 height 13
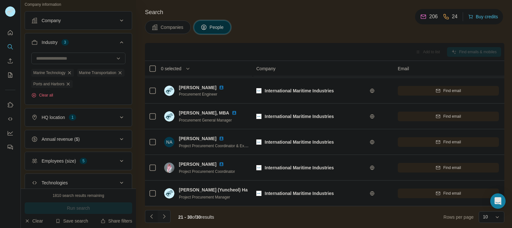
click at [165, 216] on icon "Navigate to next page" at bounding box center [164, 216] width 6 height 6
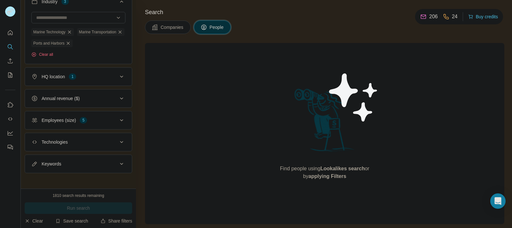
scroll to position [229, 0]
click at [94, 81] on div "HQ location 1" at bounding box center [74, 78] width 86 height 6
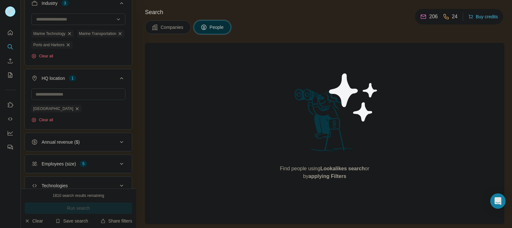
click at [106, 87] on button "HQ location 1" at bounding box center [78, 79] width 107 height 18
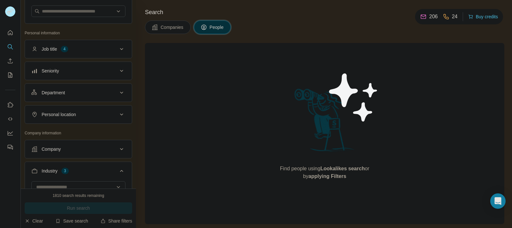
scroll to position [61, 0]
click at [108, 113] on div "Personal location" at bounding box center [74, 114] width 86 height 6
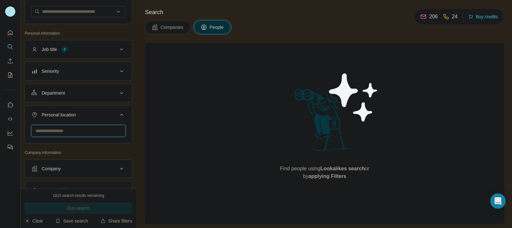
click at [83, 128] on input "text" at bounding box center [78, 131] width 94 height 12
type input "****"
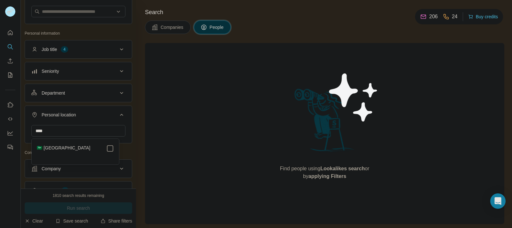
click at [79, 146] on div "🇸🇦 [GEOGRAPHIC_DATA]" at bounding box center [75, 148] width 77 height 8
click at [92, 112] on div "Personal location" at bounding box center [74, 114] width 86 height 6
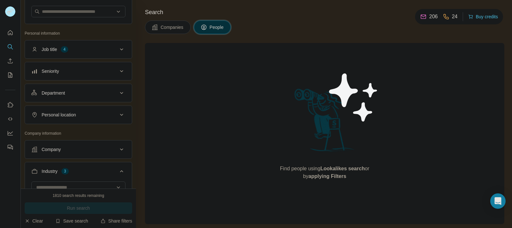
click at [111, 95] on div "Department" at bounding box center [74, 93] width 86 height 6
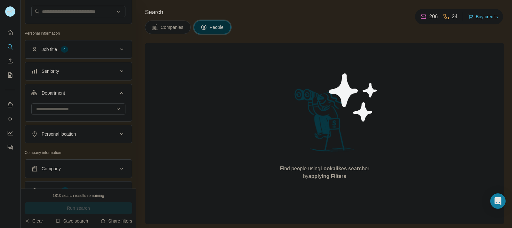
click at [111, 94] on div "Department" at bounding box center [74, 93] width 86 height 6
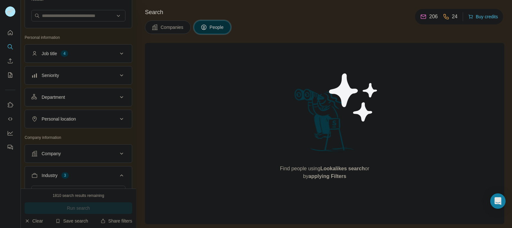
scroll to position [58, 0]
click at [111, 94] on div "Department" at bounding box center [74, 96] width 86 height 6
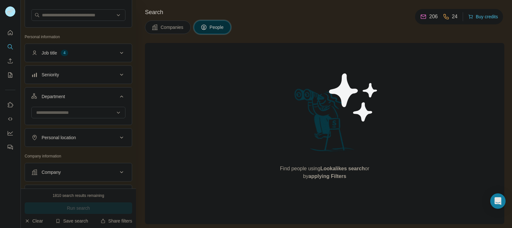
click at [90, 110] on input at bounding box center [75, 112] width 79 height 7
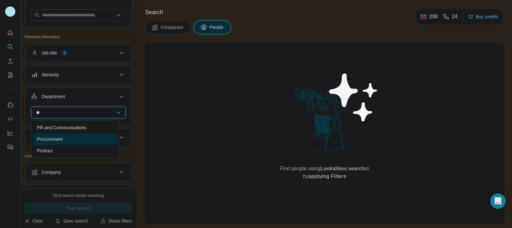
type input "**"
click at [76, 141] on div "Procurement" at bounding box center [75, 139] width 77 height 6
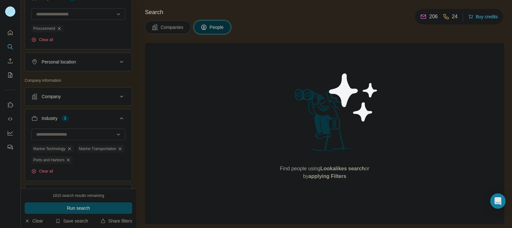
scroll to position [156, 0]
click at [90, 93] on button "Company" at bounding box center [78, 95] width 107 height 15
click at [91, 93] on button "Company" at bounding box center [78, 95] width 107 height 15
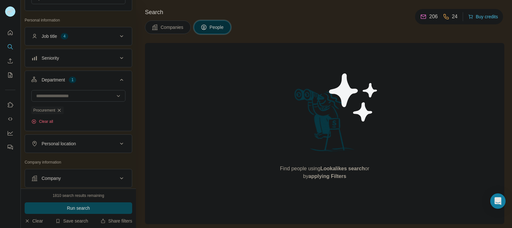
scroll to position [73, 0]
click at [86, 94] on input at bounding box center [75, 96] width 79 height 7
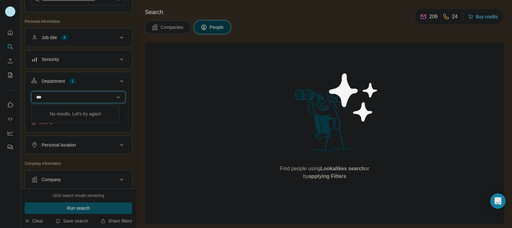
type input "****"
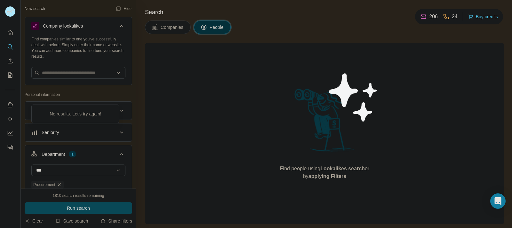
scroll to position [73, 0]
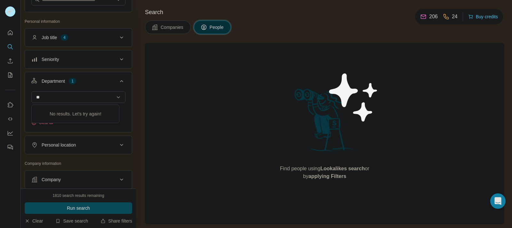
type input "*"
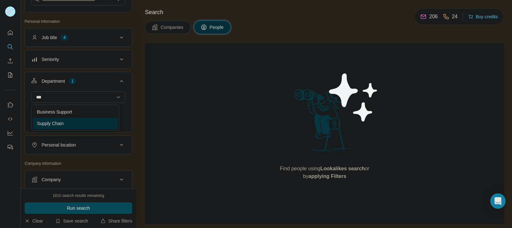
type input "***"
click at [80, 119] on div "Supply Chain" at bounding box center [75, 123] width 85 height 12
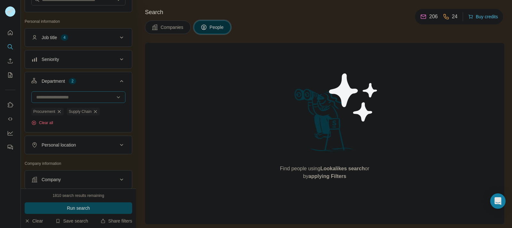
click at [78, 100] on input at bounding box center [75, 96] width 79 height 7
type input "*"
click at [130, 85] on div "New search Hide Company lookalikes Find companies similar to one you've success…" at bounding box center [78, 94] width 115 height 188
click at [108, 36] on div "Job title 4" at bounding box center [74, 37] width 86 height 6
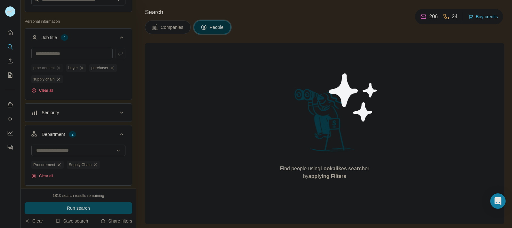
click at [61, 69] on icon "button" at bounding box center [58, 67] width 5 height 5
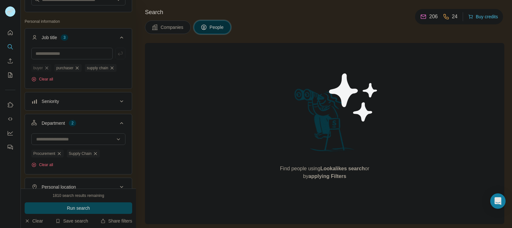
drag, startPoint x: 45, startPoint y: 68, endPoint x: 35, endPoint y: 69, distance: 10.1
click at [30, 72] on div "buyer purchaser supply chain Clear all" at bounding box center [78, 67] width 107 height 39
click at [45, 67] on icon "button" at bounding box center [46, 67] width 5 height 5
click at [53, 67] on div "purchaser" at bounding box center [44, 68] width 27 height 8
click at [53, 67] on span "supply chain" at bounding box center [43, 68] width 21 height 6
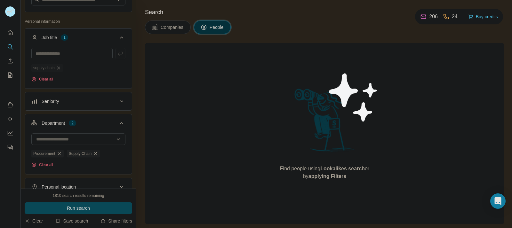
click at [58, 68] on icon "button" at bounding box center [58, 67] width 5 height 5
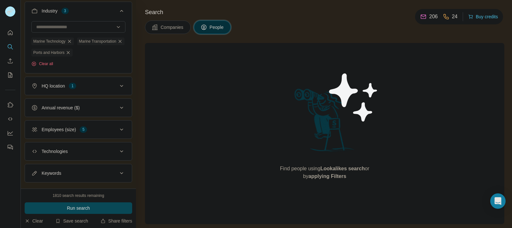
scroll to position [283, 0]
click at [92, 89] on div "HQ location 1" at bounding box center [74, 85] width 86 height 6
click at [101, 205] on button "Run search" at bounding box center [79, 208] width 108 height 12
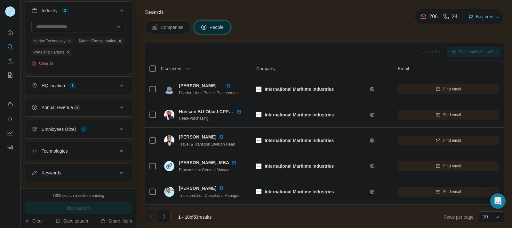
scroll to position [130, 0]
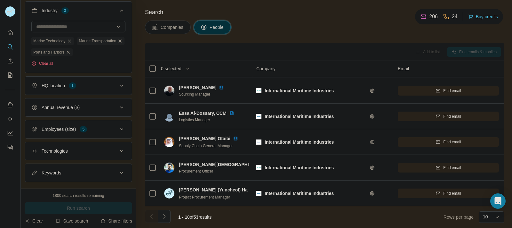
click at [167, 215] on button "Navigate to next page" at bounding box center [164, 216] width 13 height 13
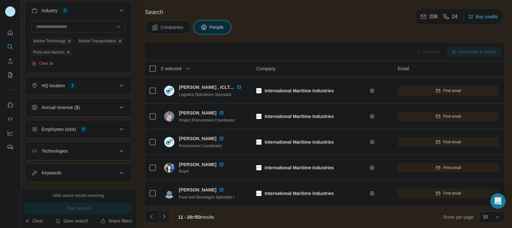
click at [165, 215] on icon "Navigate to next page" at bounding box center [164, 216] width 6 height 6
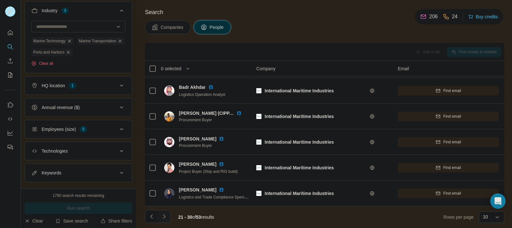
click at [165, 215] on icon "Navigate to next page" at bounding box center [164, 216] width 6 height 6
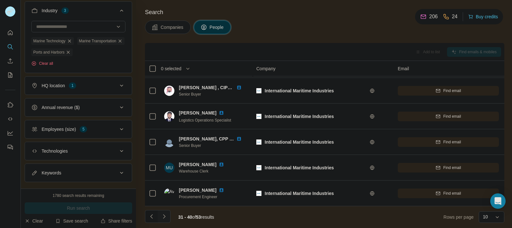
click at [165, 215] on icon "Navigate to next page" at bounding box center [164, 216] width 6 height 6
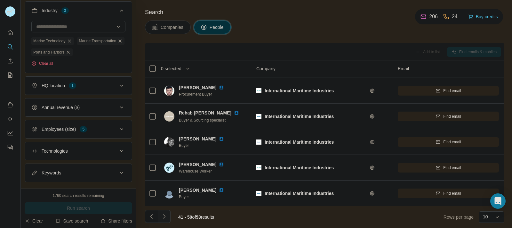
click at [165, 217] on icon "Navigate to next page" at bounding box center [164, 216] width 6 height 6
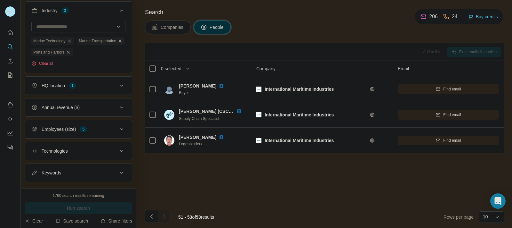
scroll to position [0, 0]
click at [93, 89] on div "HQ location 1" at bounding box center [74, 85] width 86 height 6
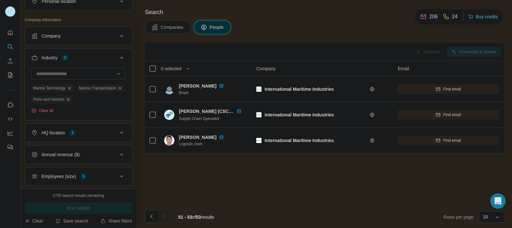
scroll to position [236, 0]
click at [96, 74] on input at bounding box center [75, 73] width 79 height 7
type input "*"
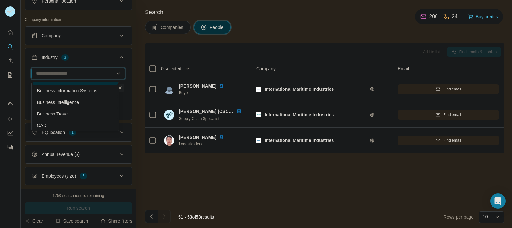
scroll to position [770, 0]
click at [96, 106] on div "Business Intelligence" at bounding box center [75, 102] width 77 height 6
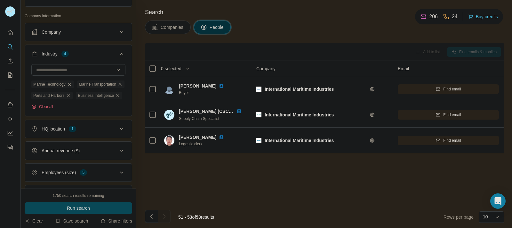
scroll to position [240, 0]
click at [68, 97] on icon "button" at bounding box center [68, 94] width 5 height 5
click at [77, 87] on div "Marine Transportation" at bounding box center [101, 84] width 48 height 8
click at [68, 84] on div "Marine Technology" at bounding box center [52, 84] width 43 height 8
click at [117, 86] on icon "button" at bounding box center [119, 83] width 5 height 5
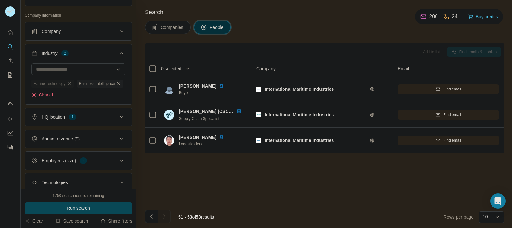
click at [66, 84] on span "Marine Technology" at bounding box center [49, 84] width 32 height 6
click at [74, 84] on div "Marine Technology" at bounding box center [52, 84] width 43 height 8
click at [72, 86] on icon "button" at bounding box center [69, 83] width 5 height 5
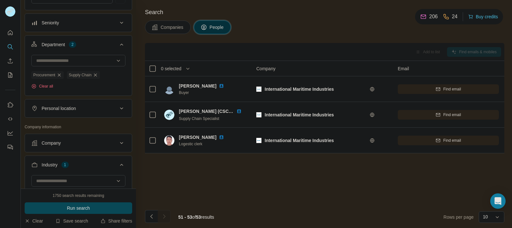
scroll to position [128, 0]
click at [98, 78] on icon "button" at bounding box center [95, 75] width 5 height 5
click at [60, 79] on div "Procurement" at bounding box center [47, 75] width 32 height 8
click at [62, 78] on icon "button" at bounding box center [59, 75] width 5 height 5
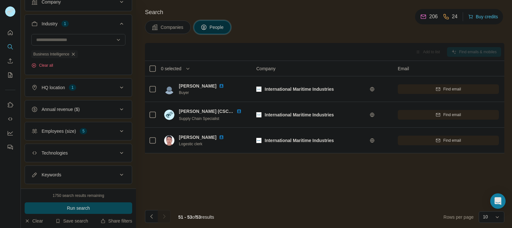
scroll to position [247, 0]
click at [90, 87] on div "HQ location 1" at bounding box center [74, 87] width 86 height 6
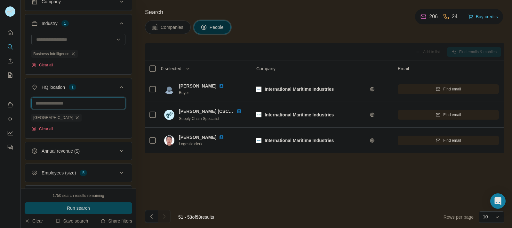
click at [81, 102] on input "text" at bounding box center [78, 103] width 94 height 12
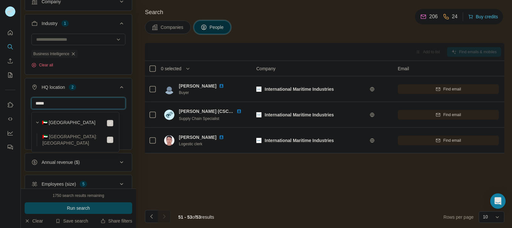
click at [83, 109] on input "*****" at bounding box center [78, 103] width 94 height 12
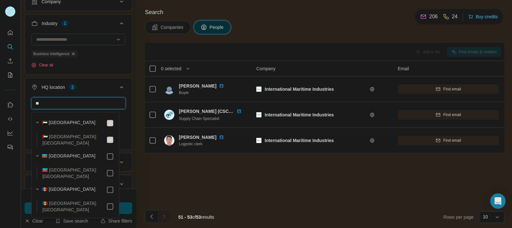
type input "*"
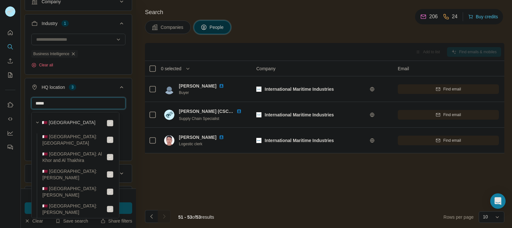
click at [84, 106] on input "*****" at bounding box center [78, 103] width 94 height 12
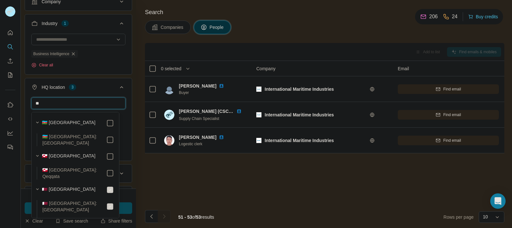
type input "*"
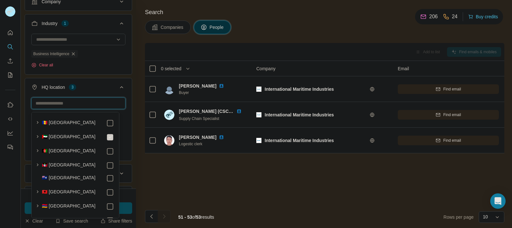
type input "*"
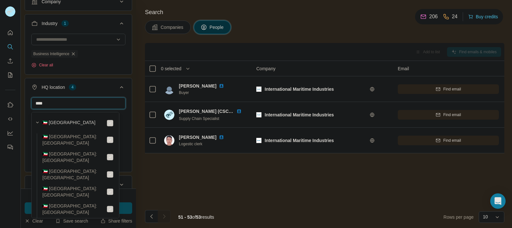
click at [84, 108] on input "****" at bounding box center [78, 103] width 94 height 12
type input "*"
type input "***"
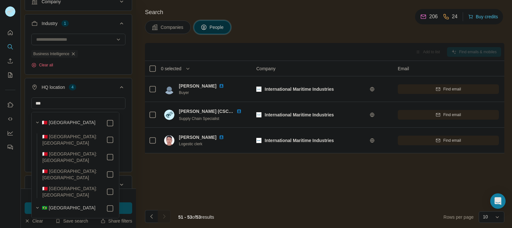
click at [100, 122] on div "🇧🇭 [GEOGRAPHIC_DATA]" at bounding box center [78, 123] width 72 height 8
click at [111, 92] on button "HQ location 5" at bounding box center [78, 88] width 107 height 18
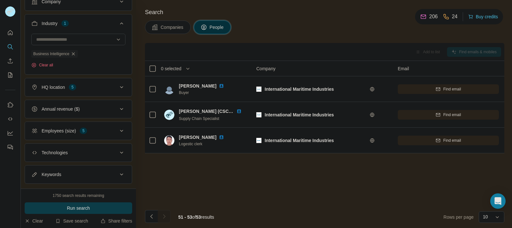
click at [95, 206] on button "Run search" at bounding box center [79, 208] width 108 height 12
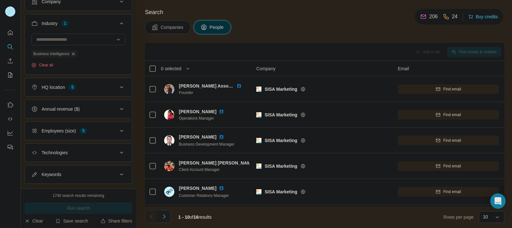
click at [165, 218] on icon "Navigate to next page" at bounding box center [164, 216] width 6 height 6
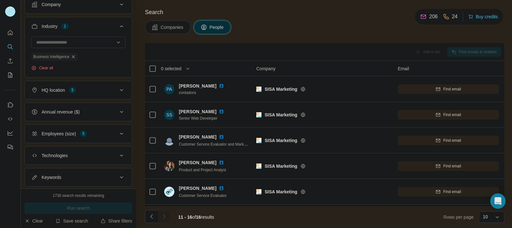
scroll to position [263, 0]
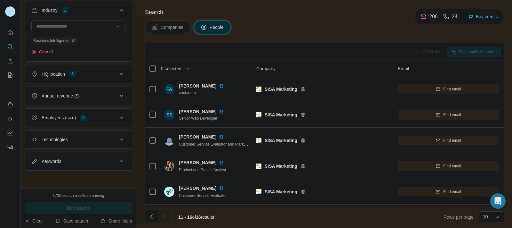
click at [90, 115] on div "Employees (size) 5" at bounding box center [74, 117] width 86 height 6
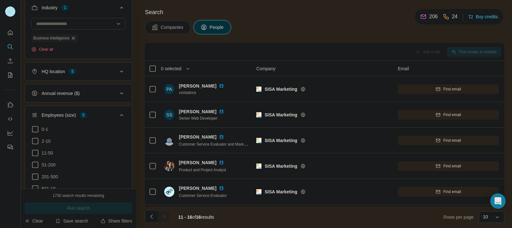
scroll to position [343, 0]
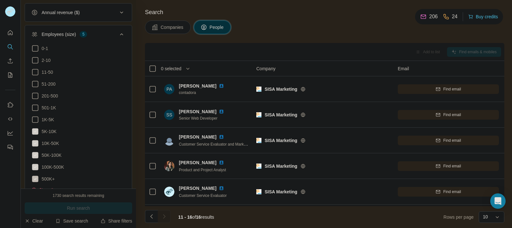
click at [37, 178] on icon at bounding box center [35, 178] width 6 height 6
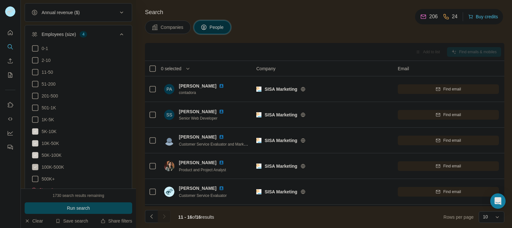
click at [36, 171] on icon at bounding box center [35, 167] width 8 height 8
click at [35, 156] on icon at bounding box center [35, 155] width 6 height 6
click at [37, 143] on icon at bounding box center [35, 143] width 6 height 6
click at [35, 134] on icon at bounding box center [35, 131] width 6 height 6
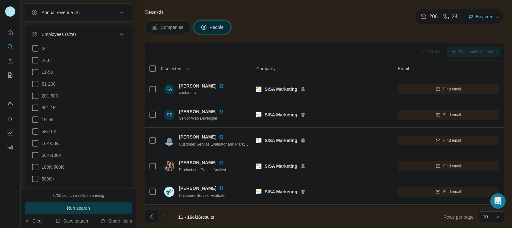
click at [61, 208] on button "Run search" at bounding box center [79, 208] width 108 height 12
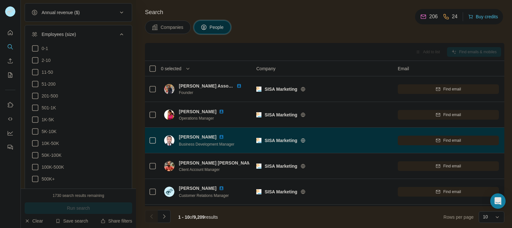
scroll to position [130, 0]
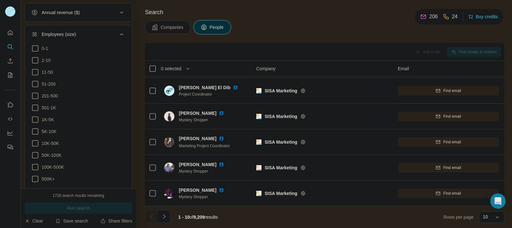
click at [109, 32] on div "Employees (size)" at bounding box center [74, 34] width 86 height 6
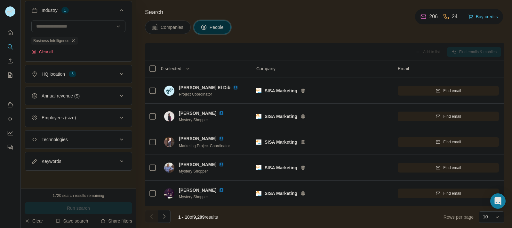
scroll to position [263, 0]
click at [110, 92] on div "Annual revenue ($)" at bounding box center [74, 95] width 86 height 6
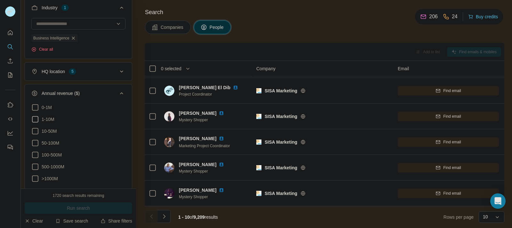
click at [34, 121] on icon at bounding box center [35, 119] width 8 height 8
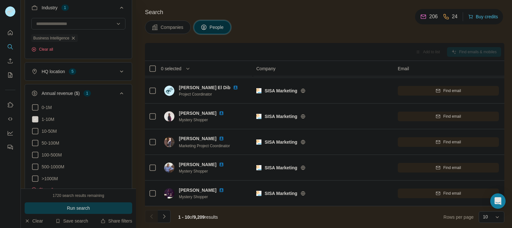
click at [65, 207] on button "Run search" at bounding box center [79, 208] width 108 height 12
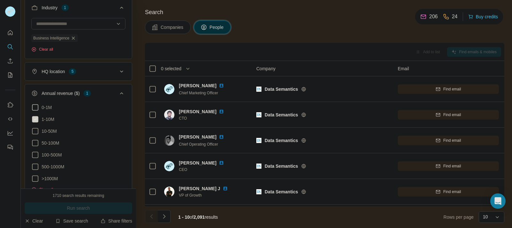
click at [36, 107] on icon at bounding box center [35, 107] width 8 height 8
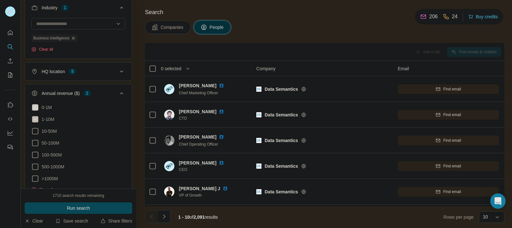
click at [35, 117] on icon at bounding box center [35, 119] width 8 height 8
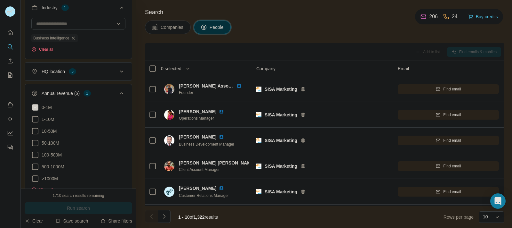
scroll to position [130, 0]
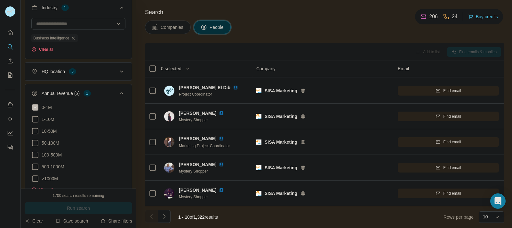
click at [34, 109] on icon at bounding box center [35, 107] width 6 height 6
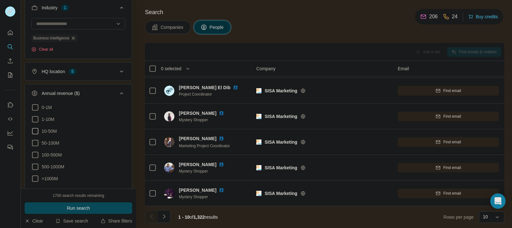
click at [34, 135] on icon at bounding box center [35, 131] width 8 height 8
click at [56, 205] on button "Run search" at bounding box center [79, 208] width 108 height 12
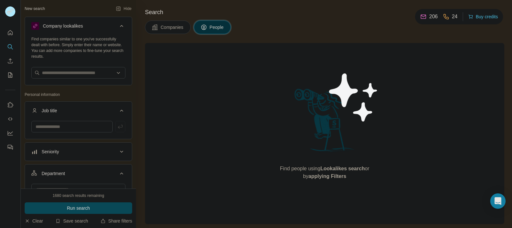
scroll to position [85, 0]
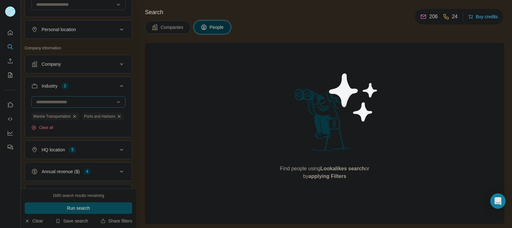
click at [66, 105] on input at bounding box center [75, 101] width 79 height 7
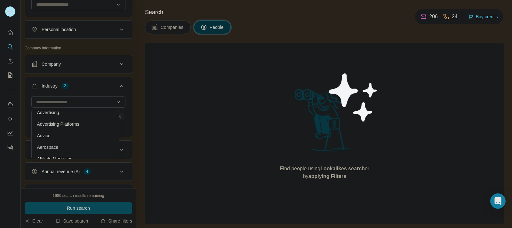
click at [140, 93] on div "Search Companies People Find people using Lookalikes search or by applying Filt…" at bounding box center [324, 114] width 376 height 228
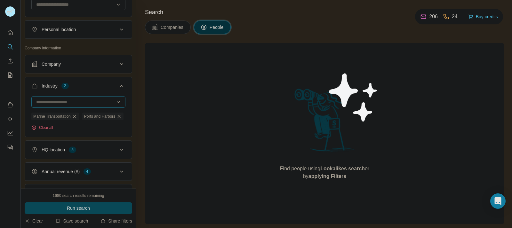
click at [65, 108] on div at bounding box center [78, 102] width 94 height 12
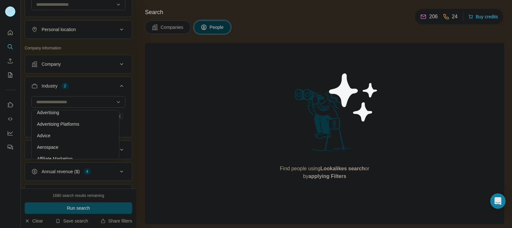
click at [141, 111] on div "Search Companies People Find people using Lookalikes search or by applying Filt…" at bounding box center [324, 114] width 376 height 228
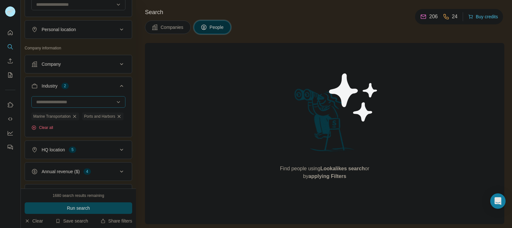
click at [71, 105] on input at bounding box center [75, 101] width 79 height 7
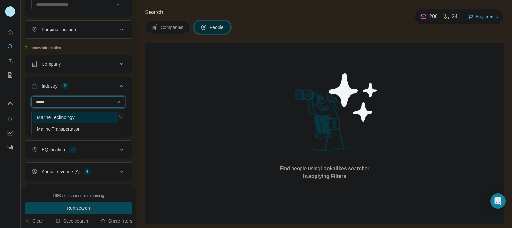
type input "*****"
click at [74, 113] on div "Marine Technology" at bounding box center [75, 117] width 85 height 12
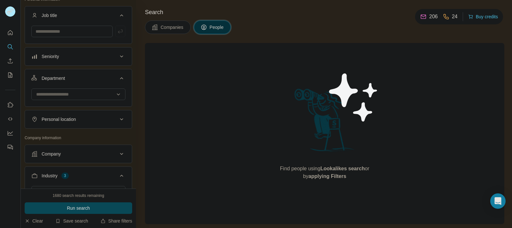
scroll to position [95, 0]
click at [94, 94] on input at bounding box center [75, 93] width 79 height 7
type input "***"
click at [85, 102] on div "Procurement Product" at bounding box center [75, 114] width 88 height 26
click at [90, 87] on button "Department" at bounding box center [78, 79] width 107 height 18
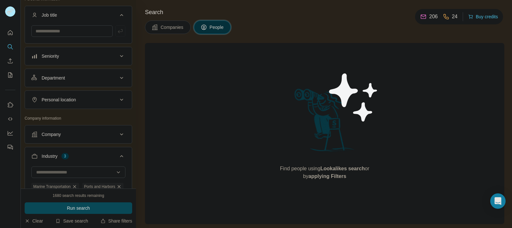
click at [85, 79] on div "Department" at bounding box center [74, 78] width 86 height 6
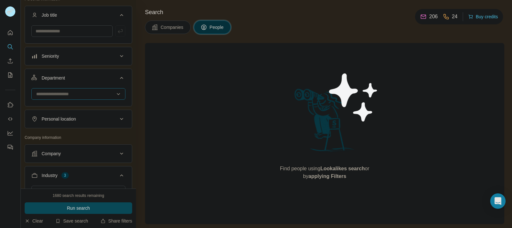
click at [80, 90] on div at bounding box center [75, 93] width 79 height 11
type input "****"
click at [84, 105] on div "Procurement" at bounding box center [75, 108] width 77 height 6
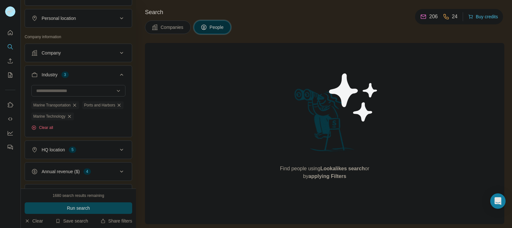
scroll to position [219, 0]
click at [79, 55] on div "Company" at bounding box center [74, 52] width 86 height 6
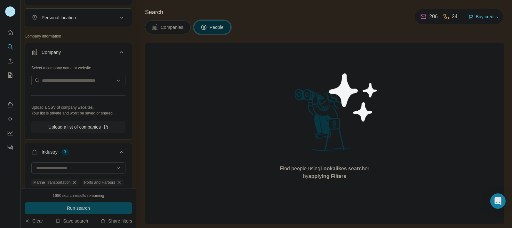
click at [79, 54] on div "Company" at bounding box center [74, 52] width 86 height 6
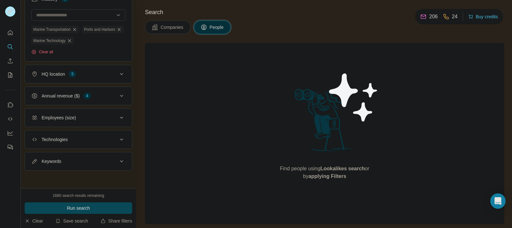
scroll to position [306, 0]
click at [82, 204] on button "Run search" at bounding box center [79, 208] width 108 height 12
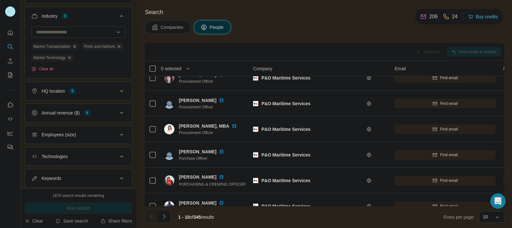
scroll to position [277, 0]
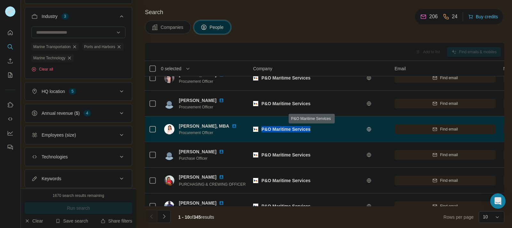
drag, startPoint x: 261, startPoint y: 128, endPoint x: 312, endPoint y: 130, distance: 50.6
click at [312, 130] on div "P&O Maritime Services" at bounding box center [312, 129] width 102 height 6
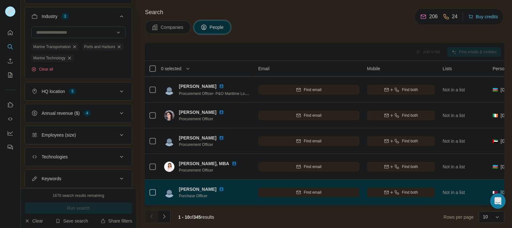
scroll to position [25, 140]
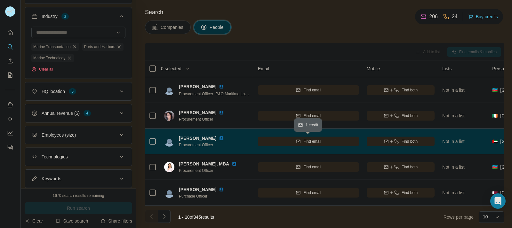
click at [322, 143] on div "Find email" at bounding box center [308, 141] width 101 height 6
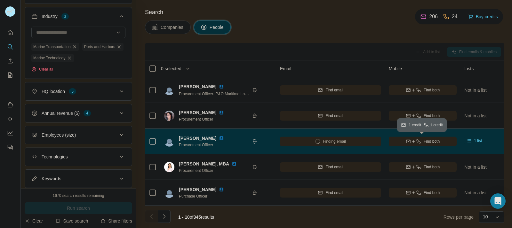
click at [392, 139] on div "Find both" at bounding box center [423, 141] width 68 height 6
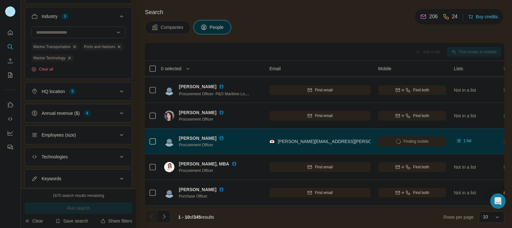
scroll to position [25, 129]
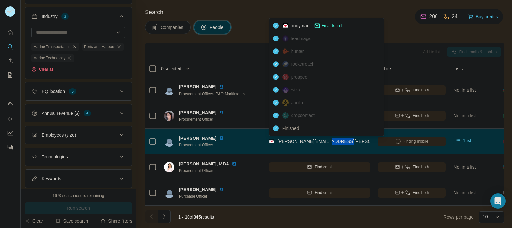
drag, startPoint x: 343, startPoint y: 140, endPoint x: 324, endPoint y: 143, distance: 19.6
click at [324, 143] on div "dattaraj.rane@pomaritime.com" at bounding box center [319, 141] width 101 height 18
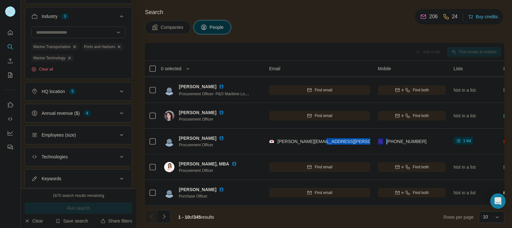
drag, startPoint x: 324, startPoint y: 143, endPoint x: 390, endPoint y: 137, distance: 66.5
click at [0, 0] on tr "dattaraj rane Procurement Officer P&O Maritime Services dattaraj.rane@pomaritim…" at bounding box center [0, 0] width 0 height 0
drag, startPoint x: 390, startPoint y: 137, endPoint x: 342, endPoint y: 25, distance: 122.1
click at [342, 25] on div "Companies People" at bounding box center [324, 26] width 359 height 13
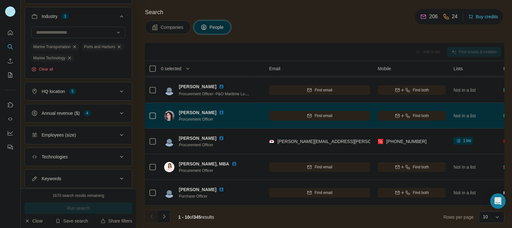
scroll to position [0, 129]
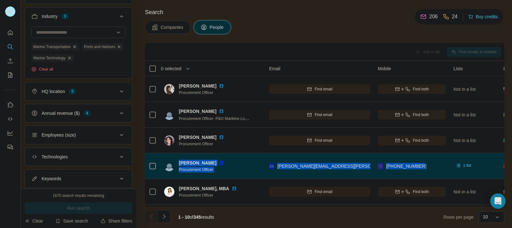
drag, startPoint x: 422, startPoint y: 164, endPoint x: 179, endPoint y: 164, distance: 243.2
click at [0, 0] on tr "dattaraj rane Procurement Officer P&O Maritime Services dattaraj.rane@pomaritim…" at bounding box center [0, 0] width 0 height 0
copy tr "dattaraj rane Procurement Officer P&O Maritime Services dattaraj.rane@pomaritim…"
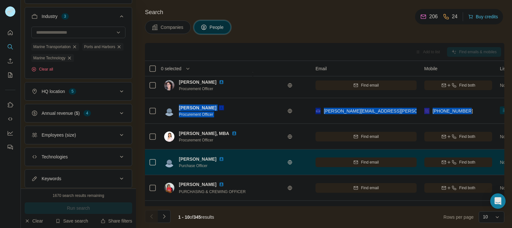
scroll to position [55, 82]
click at [436, 157] on button "Find both" at bounding box center [458, 162] width 68 height 10
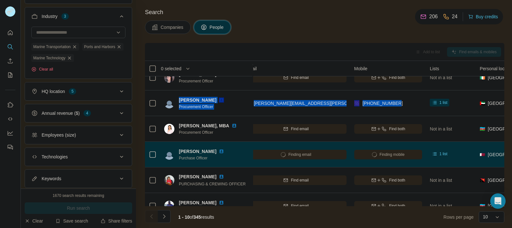
scroll to position [63, 152]
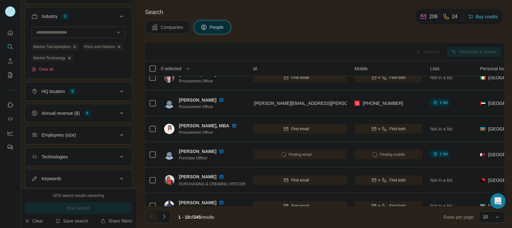
click at [318, 28] on div "Companies People" at bounding box center [324, 26] width 359 height 13
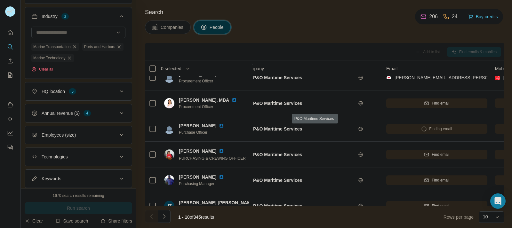
scroll to position [90, 8]
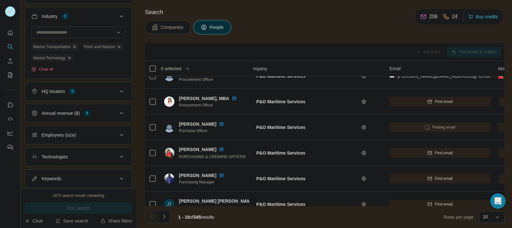
click at [362, 126] on icon at bounding box center [363, 126] width 5 height 5
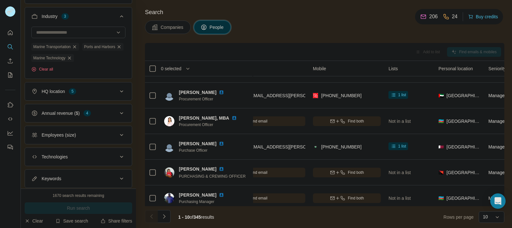
scroll to position [71, 186]
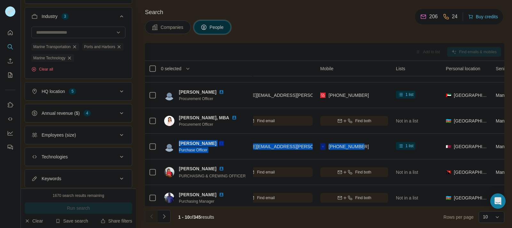
drag, startPoint x: 361, startPoint y: 144, endPoint x: 179, endPoint y: 143, distance: 182.4
click at [0, 0] on tr "Evaristo Menezes Purchase Officer P&O Maritime Services evaristo.menezes@pomari…" at bounding box center [0, 0] width 0 height 0
copy tr "Evaristo Menezes Purchase Officer P&O Maritime Services evaristo.menezes@pomari…"
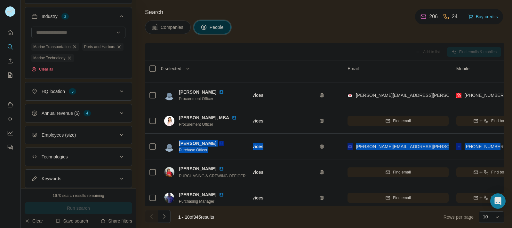
scroll to position [71, 0]
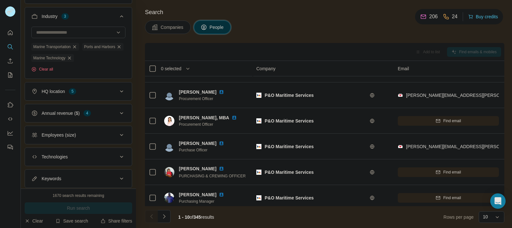
click at [302, 38] on div "Search Companies People Add to list Find emails & mobiles 0 selected People Com…" at bounding box center [324, 114] width 376 height 228
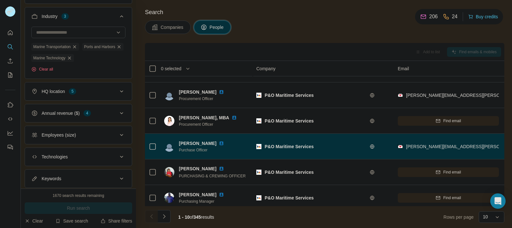
click at [222, 143] on img at bounding box center [221, 142] width 5 height 5
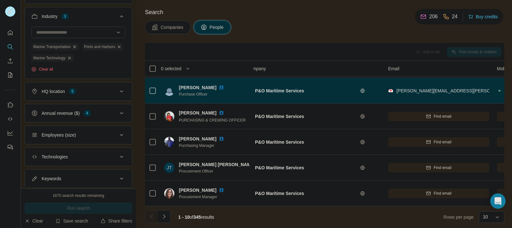
scroll to position [130, 0]
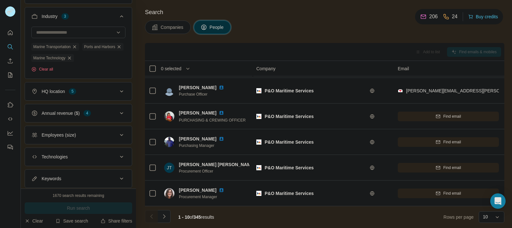
click at [168, 214] on button "Navigate to next page" at bounding box center [164, 216] width 13 height 13
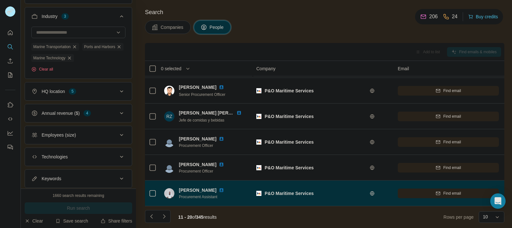
drag, startPoint x: 248, startPoint y: 188, endPoint x: 233, endPoint y: 181, distance: 16.2
click at [237, 185] on div "Abilio Xerinda Procurement Assistant" at bounding box center [206, 193] width 85 height 18
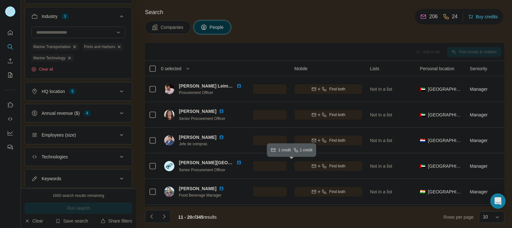
scroll to position [0, 212]
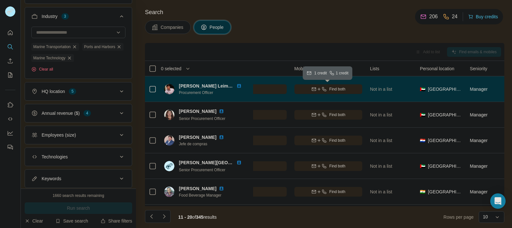
click at [340, 90] on span "Find both" at bounding box center [337, 89] width 16 height 6
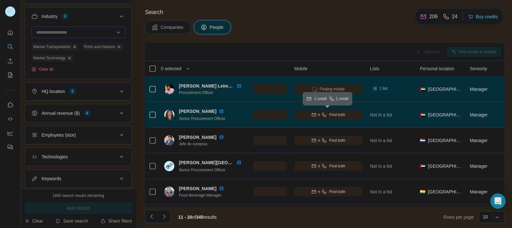
click at [338, 112] on span "Find both" at bounding box center [337, 115] width 16 height 6
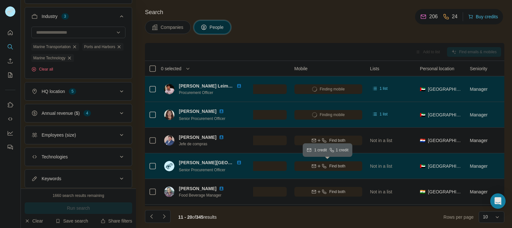
click at [335, 167] on span "Find both" at bounding box center [337, 166] width 16 height 6
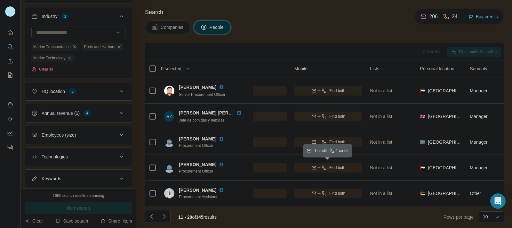
scroll to position [130, 212]
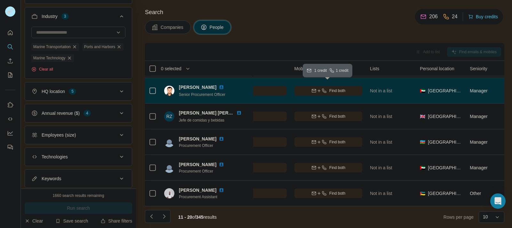
click at [322, 88] on icon "button" at bounding box center [324, 90] width 5 height 5
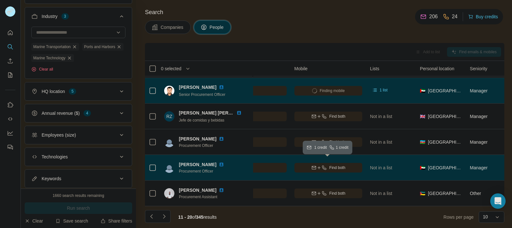
click at [324, 165] on icon "button" at bounding box center [324, 167] width 5 height 5
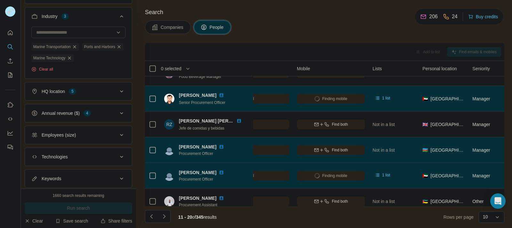
scroll to position [118, 209]
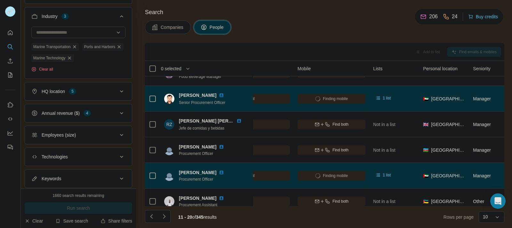
drag, startPoint x: 371, startPoint y: 144, endPoint x: 398, endPoint y: 41, distance: 107.2
click at [398, 41] on div "Search Companies People Add to list Find emails & mobiles 0 selected People Com…" at bounding box center [324, 114] width 376 height 228
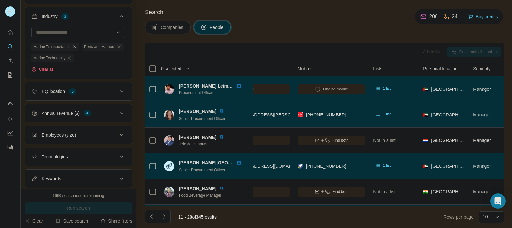
scroll to position [0, 209]
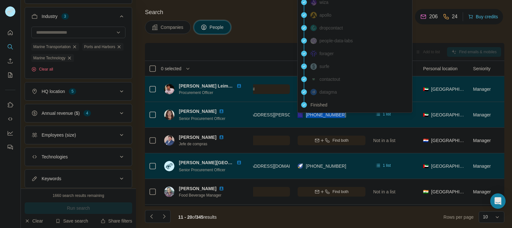
drag, startPoint x: 343, startPoint y: 112, endPoint x: 298, endPoint y: 116, distance: 45.3
click at [298, 116] on div "+971585821225" at bounding box center [332, 115] width 68 height 18
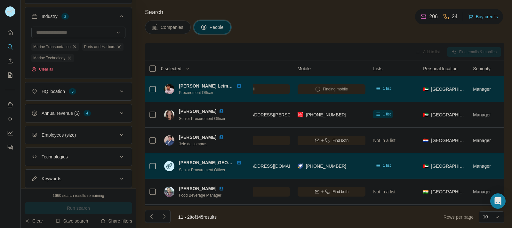
drag, startPoint x: 298, startPoint y: 116, endPoint x: 285, endPoint y: 31, distance: 85.4
click at [285, 31] on div "Companies People" at bounding box center [324, 26] width 359 height 13
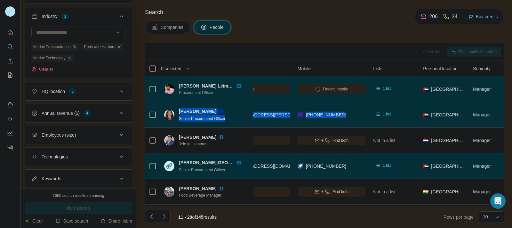
drag, startPoint x: 343, startPoint y: 113, endPoint x: 178, endPoint y: 112, distance: 165.1
click at [0, 0] on tr "Leah Karen Mamaril Senior Procurement Officer P&O Maritime Services leah.mamari…" at bounding box center [0, 0] width 0 height 0
copy tr "Leah Karen Mamaril Senior Procurement Officer P&O Maritime Services leah.mamari…"
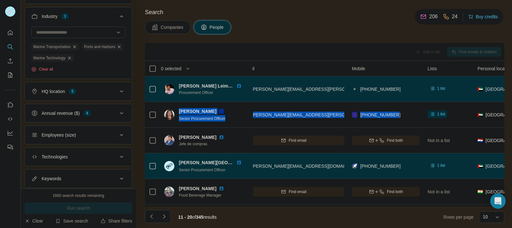
scroll to position [0, 155]
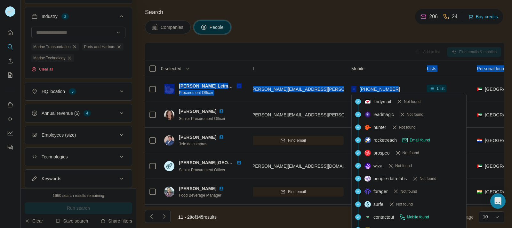
drag, startPoint x: 396, startPoint y: 89, endPoint x: 387, endPoint y: 61, distance: 29.1
click at [387, 61] on table "0 selected People Company Email Mobile Lists Personal location Seniority Depart…" at bounding box center [342, 196] width 705 height 271
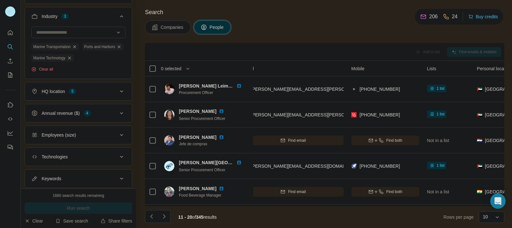
drag, startPoint x: 387, startPoint y: 61, endPoint x: 364, endPoint y: 34, distance: 35.8
click at [364, 34] on div "Companies People" at bounding box center [324, 26] width 359 height 13
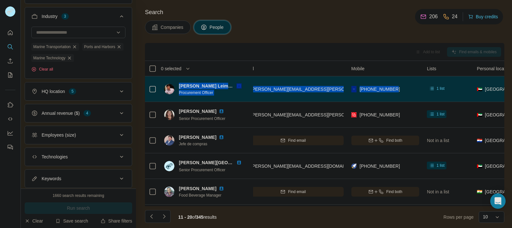
drag, startPoint x: 396, startPoint y: 85, endPoint x: 178, endPoint y: 82, distance: 218.3
click at [0, 0] on tr "Karl Leimar Dela Cruz, CIPS Procurement Officer P&O Maritime Services karl.dela…" at bounding box center [0, 0] width 0 height 0
copy tr "Karl Leimar Dela Cruz, CIPS Procurement Officer P&O Maritime Services karl.dela…"
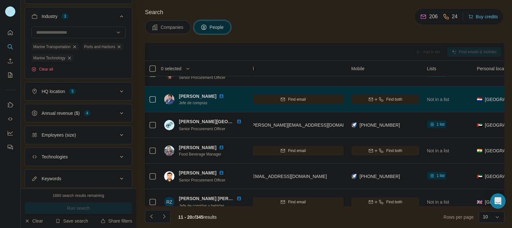
scroll to position [42, 155]
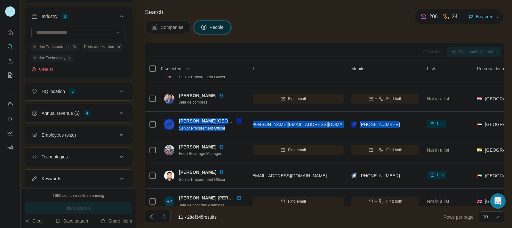
drag, startPoint x: 402, startPoint y: 121, endPoint x: 174, endPoint y: 123, distance: 227.8
click at [0, 0] on tr "Maria Sanoria - Bernad Senior Procurement Officer P&O Maritime Services maria.b…" at bounding box center [0, 0] width 0 height 0
copy tr "Maria Sanoria - Bernad Senior Procurement Officer P&O Maritime Services maria.b…"
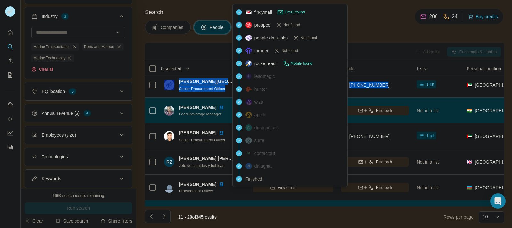
scroll to position [82, 165]
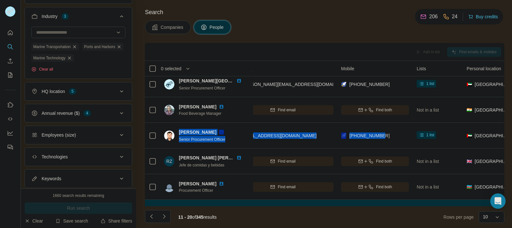
drag, startPoint x: 383, startPoint y: 133, endPoint x: 179, endPoint y: 128, distance: 204.8
click at [0, 0] on tr "RAJESH BHATIA Senior Procurement Officer P&O Maritime Services rajesh.bhatia@po…" at bounding box center [0, 0] width 0 height 0
copy tr "RAJESH BHATIA Senior Procurement Officer P&O Maritime Services rajesh.bhatia@po…"
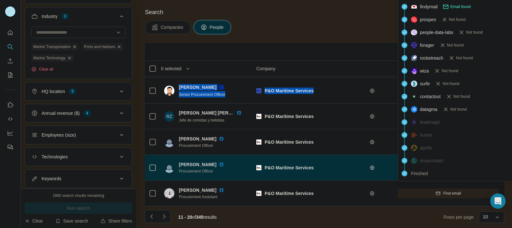
scroll to position [130, 0]
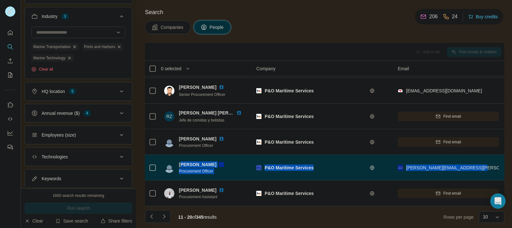
drag, startPoint x: 482, startPoint y: 162, endPoint x: 181, endPoint y: 159, distance: 300.8
click at [0, 0] on tr "surendra batchu Procurement Officer P&O Maritime Services surendra.batchu@pomar…" at bounding box center [0, 0] width 0 height 0
copy tr "urendra batchu Procurement Officer P&O Maritime Services surendra.batchu@pomari…"
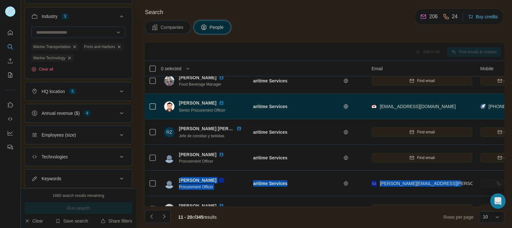
scroll to position [111, 26]
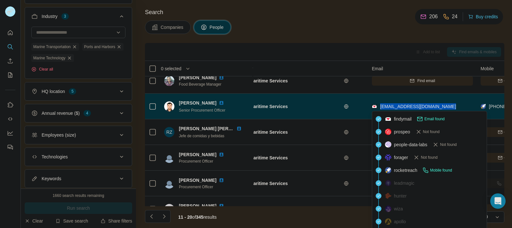
drag, startPoint x: 445, startPoint y: 103, endPoint x: 380, endPoint y: 106, distance: 65.3
click at [380, 106] on span "rajesh.bhatia@pomaritime.com" at bounding box center [418, 106] width 76 height 5
copy span "rajesh.bhatia@pomaritime.com"
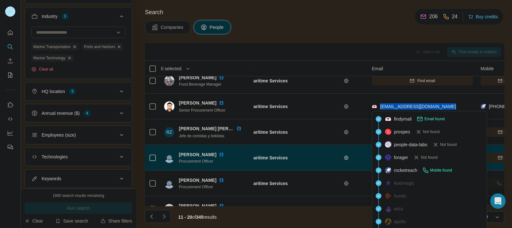
scroll to position [130, 26]
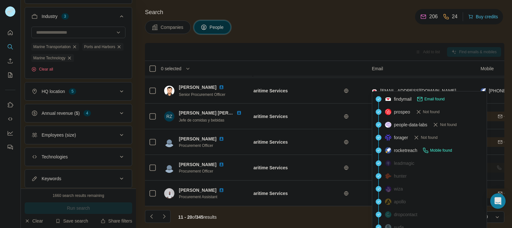
click at [293, 47] on div "Add to list Find emails & mobiles" at bounding box center [324, 51] width 353 height 11
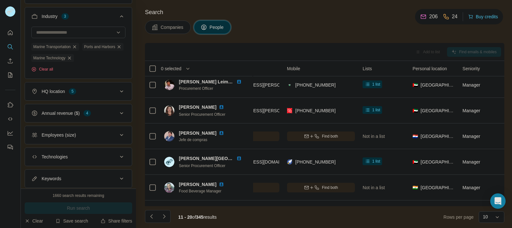
scroll to position [0, 220]
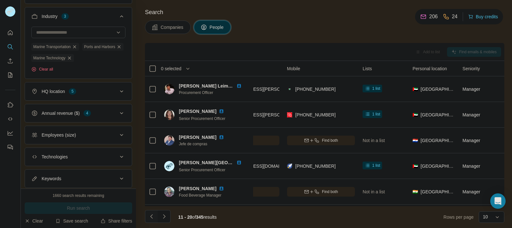
click at [153, 213] on icon "Navigate to previous page" at bounding box center [151, 216] width 6 height 6
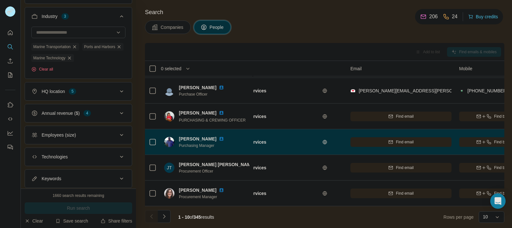
scroll to position [130, 0]
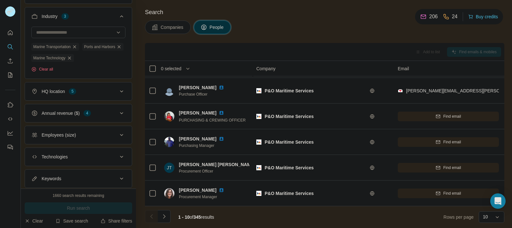
click at [171, 70] on span "0 selected" at bounding box center [171, 68] width 20 height 6
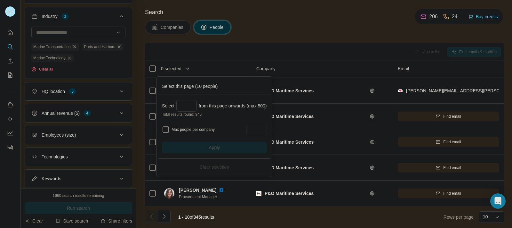
click at [188, 70] on icon "button" at bounding box center [188, 68] width 6 height 6
click at [239, 45] on div "Add to list Find emails & mobiles" at bounding box center [324, 52] width 359 height 18
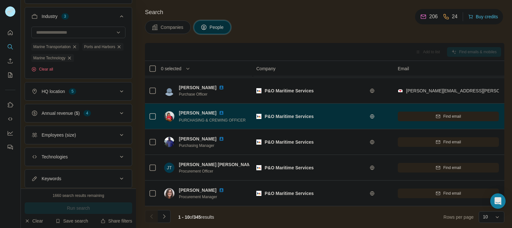
scroll to position [0, 0]
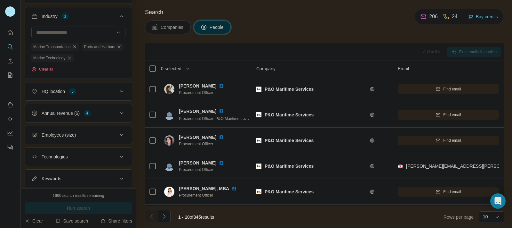
click at [185, 63] on th "0 selected" at bounding box center [196, 68] width 102 height 15
click at [188, 66] on icon "button" at bounding box center [188, 68] width 6 height 6
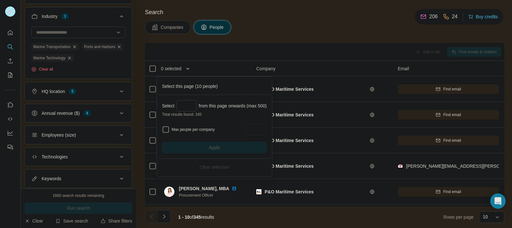
click at [188, 66] on icon "button" at bounding box center [188, 68] width 6 height 6
click at [260, 128] on input "Max people per company" at bounding box center [256, 130] width 20 height 12
type input "**"
click at [221, 149] on div "Apply" at bounding box center [214, 147] width 105 height 12
click at [187, 111] on input "Select a number (up to 500)" at bounding box center [186, 106] width 20 height 12
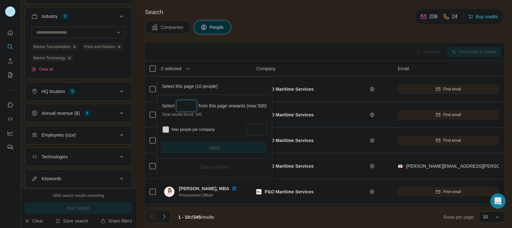
type input "*"
type input "**"
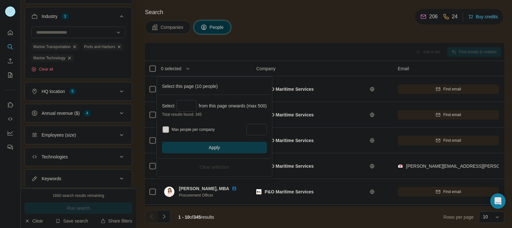
click at [209, 146] on button "Apply" at bounding box center [214, 147] width 105 height 12
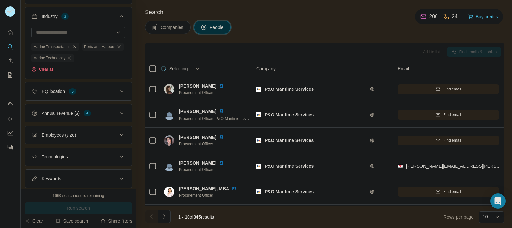
scroll to position [130, 0]
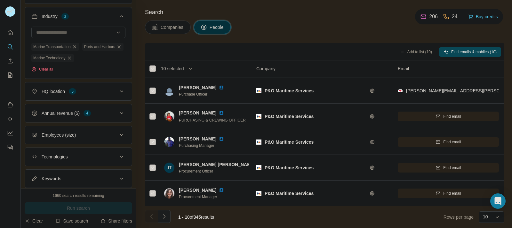
click at [167, 213] on icon "Navigate to next page" at bounding box center [164, 216] width 6 height 6
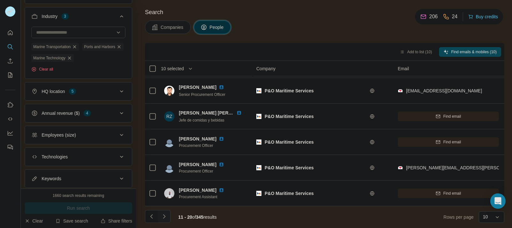
click at [161, 216] on icon "Navigate to next page" at bounding box center [164, 216] width 6 height 6
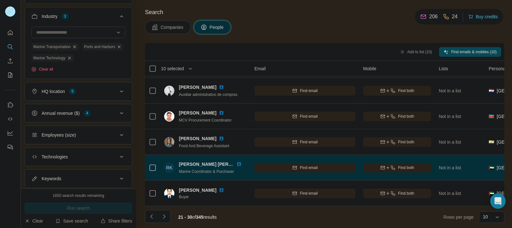
scroll to position [130, 143]
click at [335, 165] on div "Find email" at bounding box center [305, 167] width 101 height 6
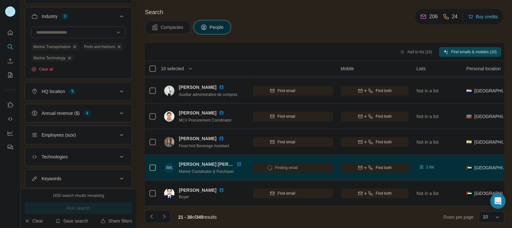
scroll to position [130, 165]
click at [382, 164] on span "Find both" at bounding box center [385, 167] width 16 height 6
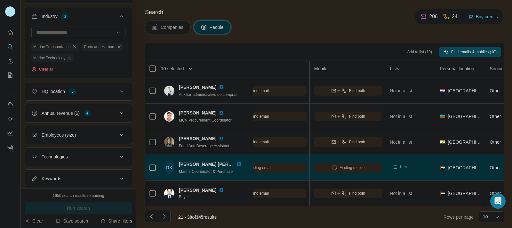
scroll to position [130, 193]
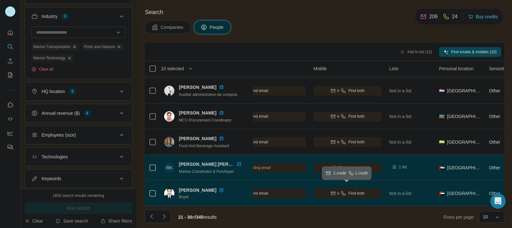
click at [338, 193] on icon "button" at bounding box center [338, 193] width 3 height 0
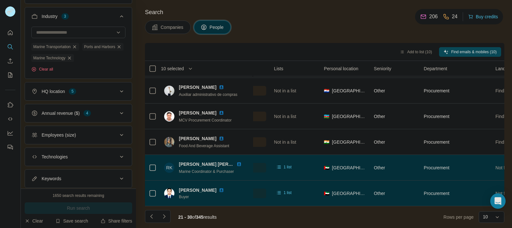
scroll to position [130, 309]
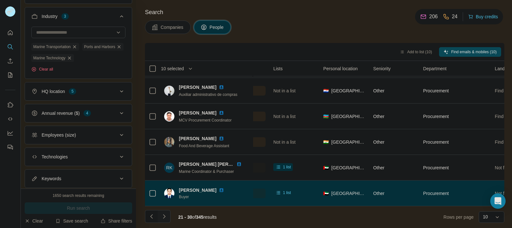
click at [163, 216] on icon "Navigate to next page" at bounding box center [164, 216] width 6 height 6
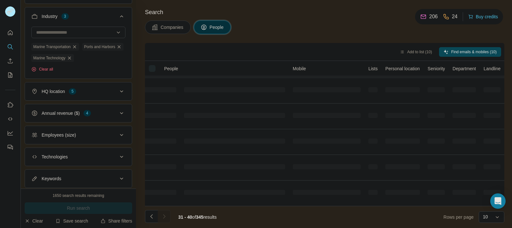
scroll to position [130, 226]
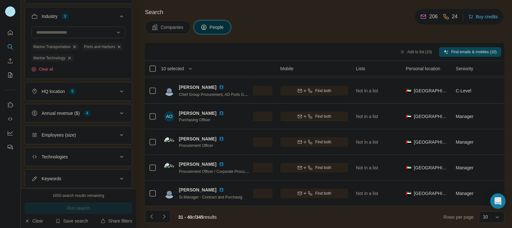
click at [171, 21] on button "Companies" at bounding box center [168, 26] width 46 height 13
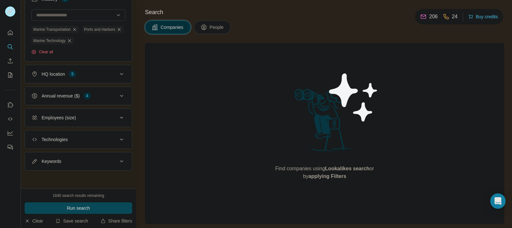
scroll to position [115, 0]
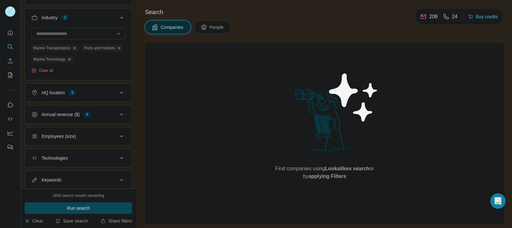
click at [172, 25] on span "Companies" at bounding box center [172, 27] width 23 height 6
click at [271, 30] on div "Companies People" at bounding box center [324, 26] width 359 height 13
click at [181, 28] on span "Companies" at bounding box center [172, 27] width 23 height 6
click at [218, 25] on span "People" at bounding box center [217, 27] width 15 height 6
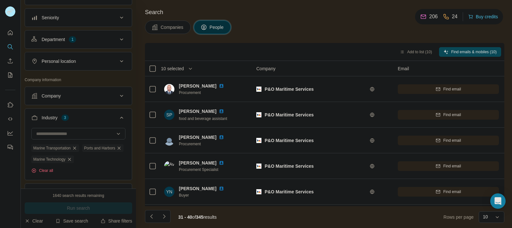
scroll to position [215, 0]
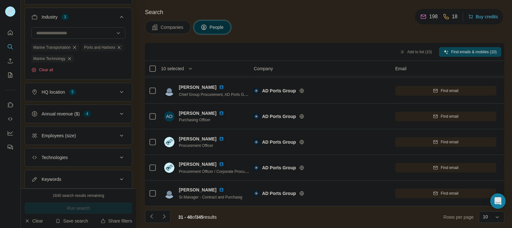
scroll to position [130, 3]
click at [94, 117] on div "Annual revenue ($) 4" at bounding box center [74, 113] width 86 height 6
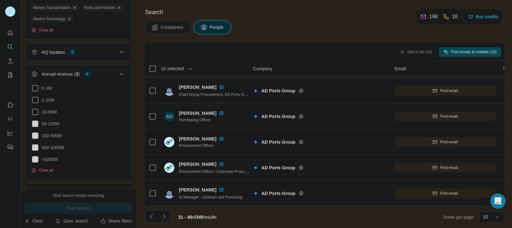
click at [104, 77] on div "Annual revenue ($) 4" at bounding box center [74, 74] width 86 height 6
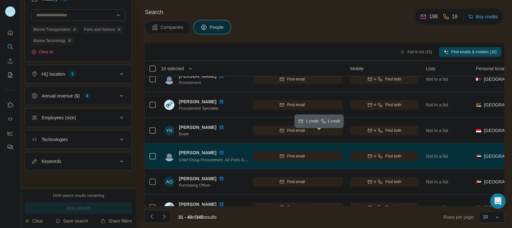
scroll to position [61, 156]
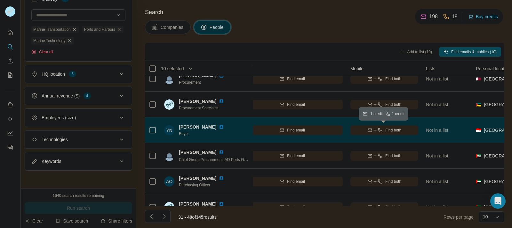
click at [373, 128] on icon "button" at bounding box center [374, 129] width 5 height 5
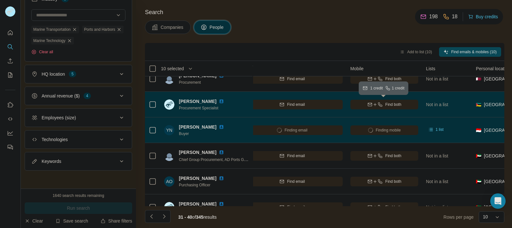
click at [371, 105] on icon "button" at bounding box center [369, 104] width 5 height 5
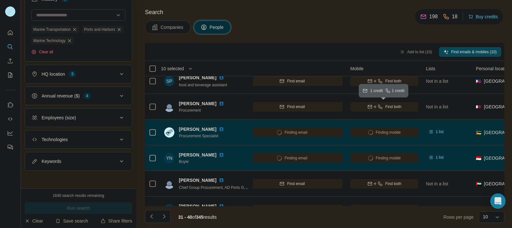
click at [371, 105] on icon "button" at bounding box center [369, 106] width 5 height 5
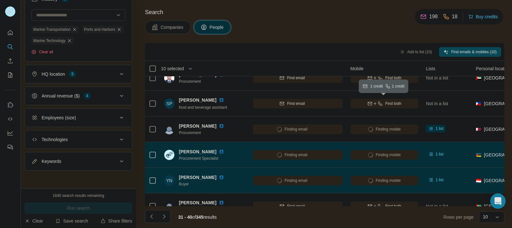
scroll to position [0, 156]
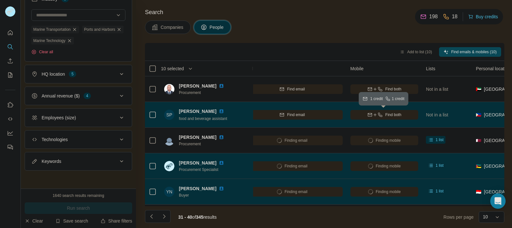
click at [373, 111] on button "Find both" at bounding box center [384, 115] width 68 height 10
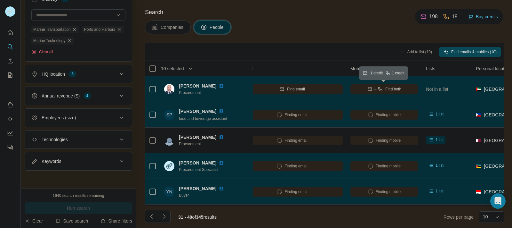
click at [373, 86] on icon "button" at bounding box center [374, 88] width 5 height 5
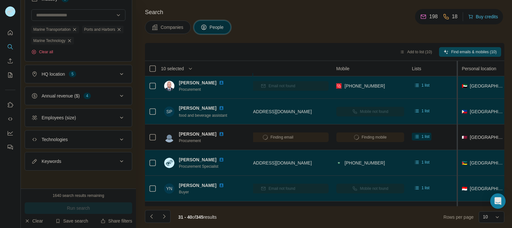
scroll to position [4, 174]
click at [166, 217] on icon "Navigate to next page" at bounding box center [164, 216] width 6 height 6
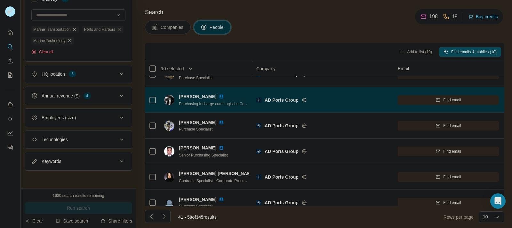
scroll to position [0, 0]
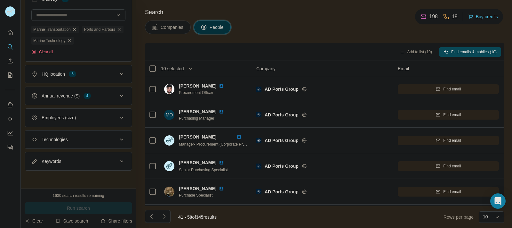
click at [173, 70] on span "10 selected" at bounding box center [172, 68] width 23 height 6
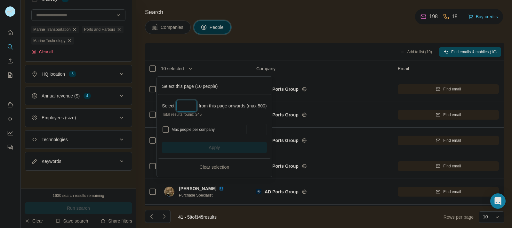
click at [194, 103] on input "Select a number (up to 500)" at bounding box center [186, 106] width 20 height 12
click at [262, 125] on input "Max people per company" at bounding box center [256, 130] width 20 height 12
type input "*"
click at [190, 108] on input "Select a number (up to 500)" at bounding box center [186, 106] width 20 height 12
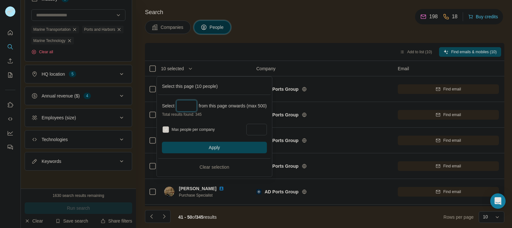
type input "*"
type input "**"
click at [212, 143] on button "Apply" at bounding box center [214, 147] width 105 height 12
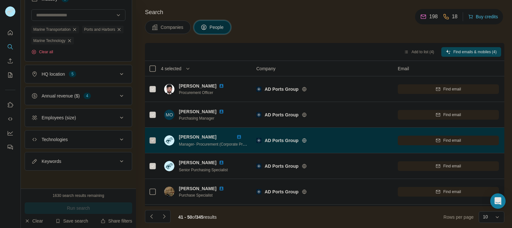
scroll to position [130, 0]
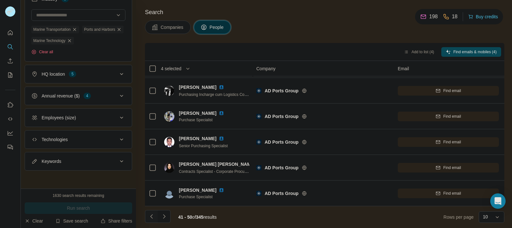
click at [153, 215] on icon "Navigate to previous page" at bounding box center [151, 216] width 6 height 6
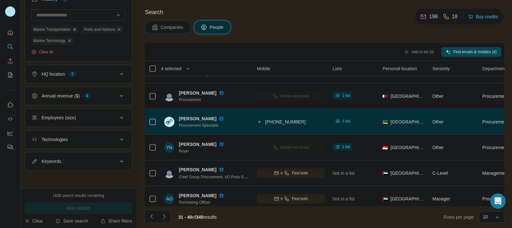
scroll to position [44, 251]
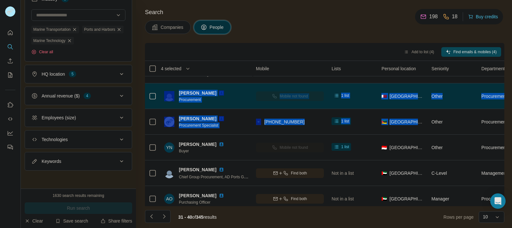
drag, startPoint x: 415, startPoint y: 120, endPoint x: 173, endPoint y: 95, distance: 242.8
click at [0, 0] on tbody "Shajan Jerad Procurement P&O Maritime Services Email not found +971553379447 1 …" at bounding box center [0, 0] width 0 height 0
copy tbody "Unmesh Thorat Procurement P&O Maritime Services Email not found Mobile not foun…"
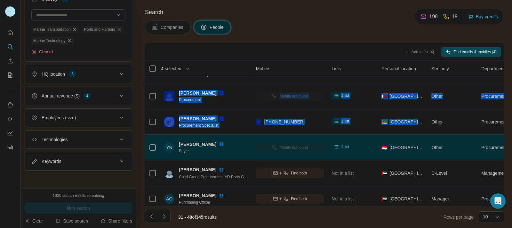
scroll to position [0, 251]
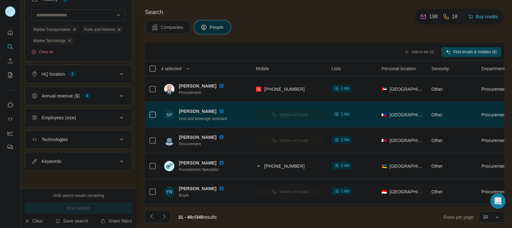
click at [409, 119] on div "🇵🇭 [GEOGRAPHIC_DATA]" at bounding box center [402, 115] width 42 height 18
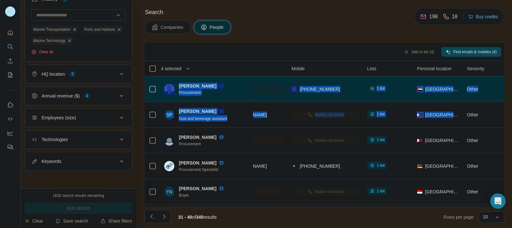
scroll to position [0, 209]
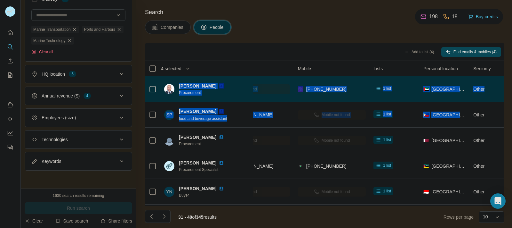
drag, startPoint x: 372, startPoint y: 113, endPoint x: 178, endPoint y: 83, distance: 195.6
click at [0, 0] on tbody "Shajan Jerad Procurement P&O Maritime Services Email not found +971553379447 1 …" at bounding box center [0, 0] width 0 height 0
copy tbody "Shajan Jerad Procurement P&O Maritime Services Email not found +971553379447 1 …"
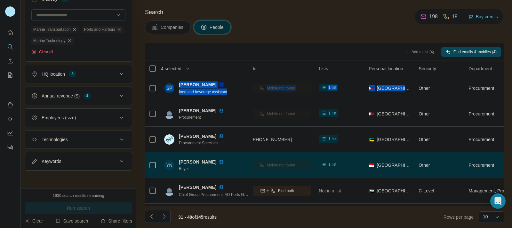
scroll to position [24, 276]
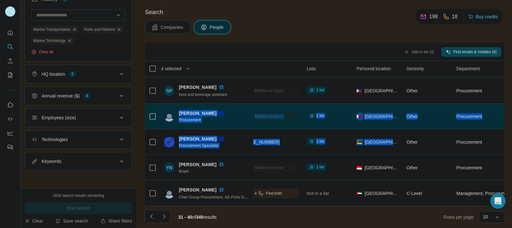
drag, startPoint x: 394, startPoint y: 142, endPoint x: 180, endPoint y: 112, distance: 215.9
click at [0, 0] on tbody "Shajan Jerad Procurement P&O Maritime Services Email not found +971553379447 1 …" at bounding box center [0, 0] width 0 height 0
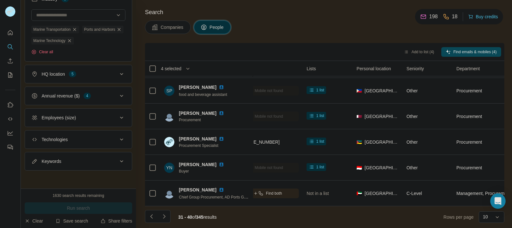
click at [304, 35] on div "Search Companies People Add to list (4) Find emails & mobiles (4) 4 selected Pe…" at bounding box center [324, 114] width 376 height 228
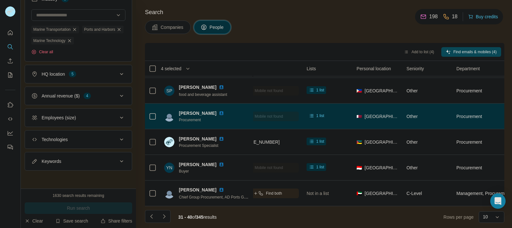
scroll to position [130, 276]
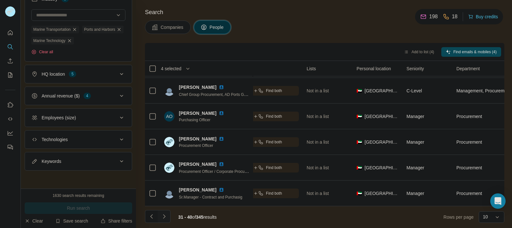
click at [168, 213] on button "Navigate to next page" at bounding box center [164, 216] width 13 height 13
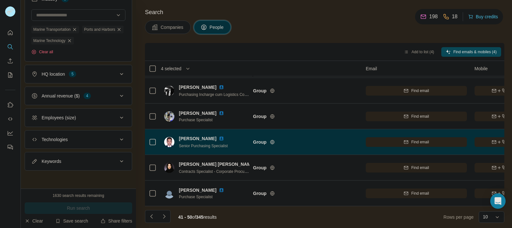
scroll to position [130, 0]
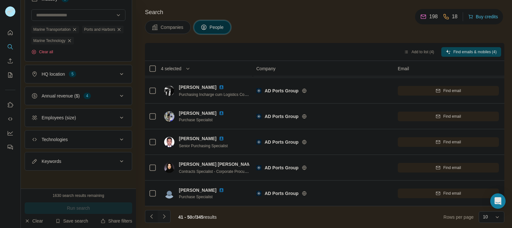
click at [162, 217] on icon "Navigate to next page" at bounding box center [164, 216] width 6 height 6
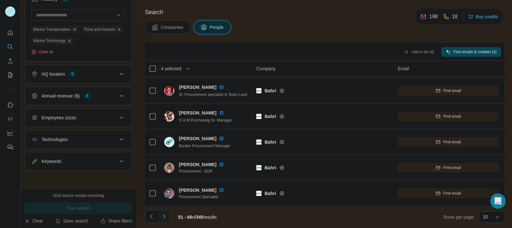
click at [167, 212] on button "Navigate to next page" at bounding box center [164, 216] width 13 height 13
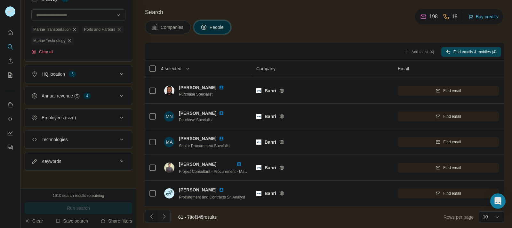
click at [165, 217] on icon "Navigate to next page" at bounding box center [164, 216] width 6 height 6
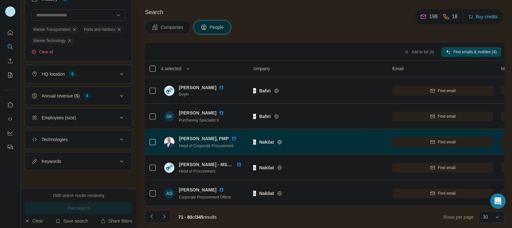
scroll to position [130, 5]
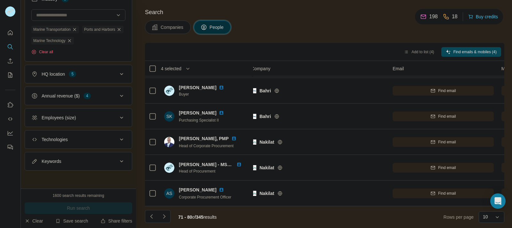
drag, startPoint x: 340, startPoint y: 150, endPoint x: 303, endPoint y: 18, distance: 136.6
click at [303, 18] on div "Search Companies People Add to list (4) Find emails & mobiles (4) 4 selected Pe…" at bounding box center [324, 114] width 376 height 228
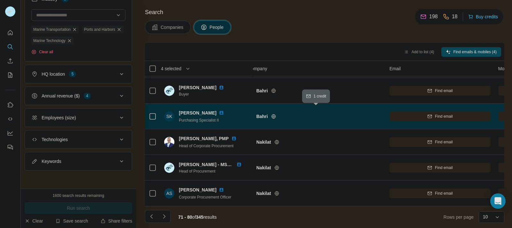
scroll to position [130, 0]
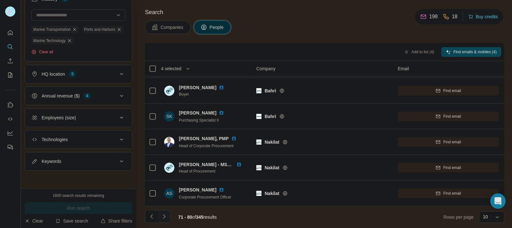
click at [163, 217] on icon "Navigate to next page" at bounding box center [164, 216] width 6 height 6
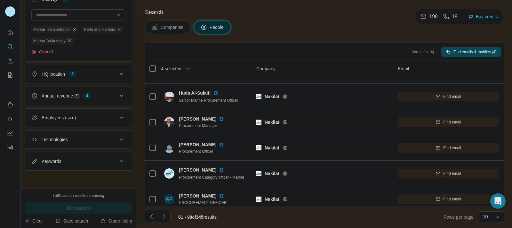
scroll to position [0, 0]
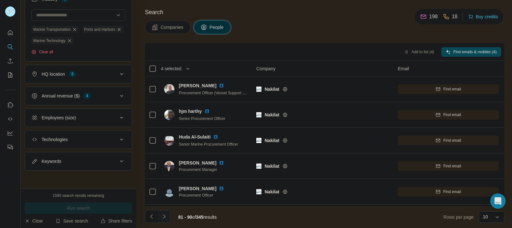
click at [165, 216] on icon "Navigate to next page" at bounding box center [164, 216] width 6 height 6
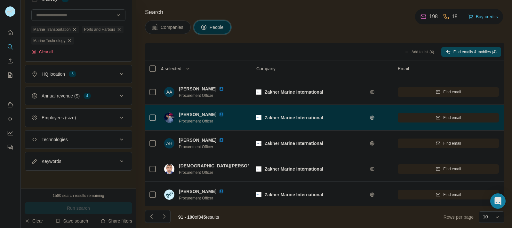
scroll to position [130, 0]
